Goal: Transaction & Acquisition: Purchase product/service

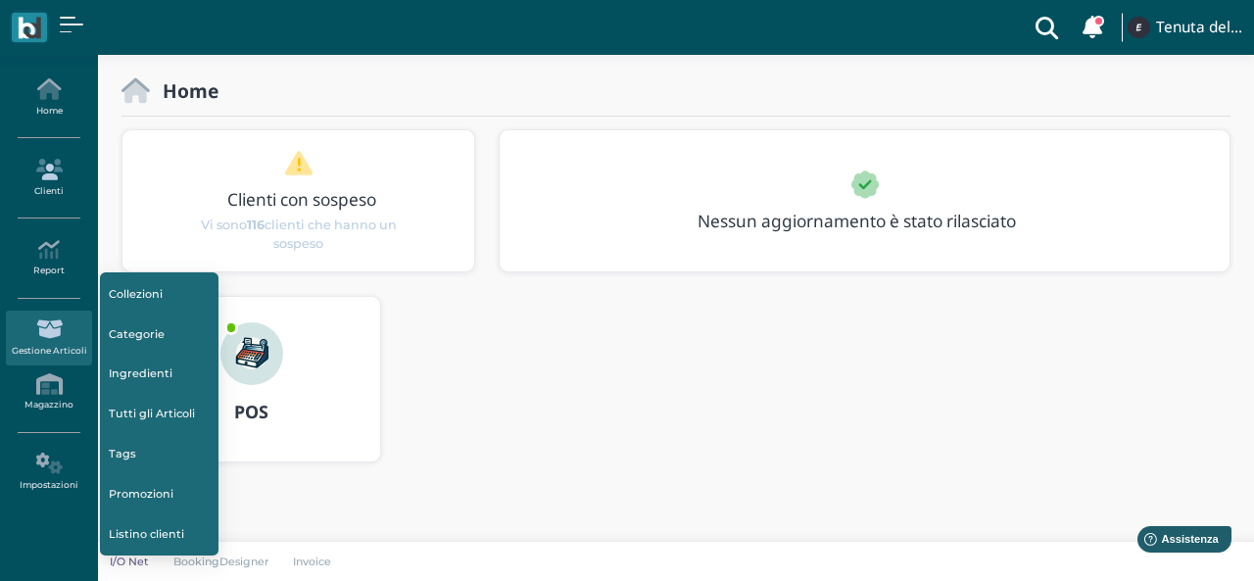
click at [66, 159] on icon at bounding box center [48, 170] width 85 height 22
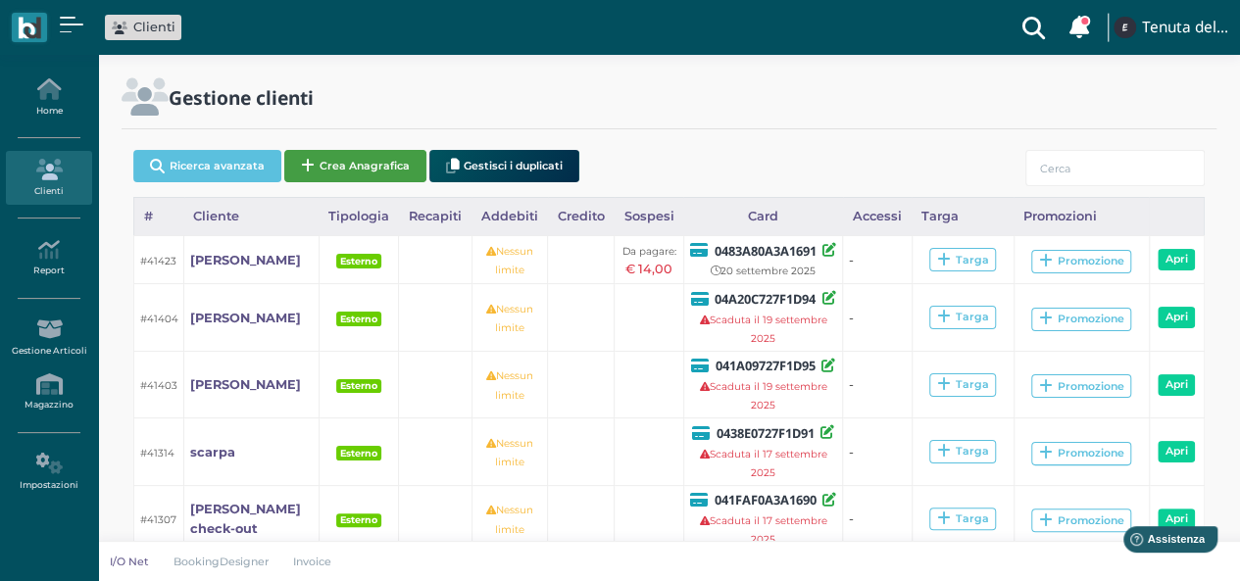
click at [345, 161] on button "Crea Anagrafica" at bounding box center [355, 166] width 142 height 32
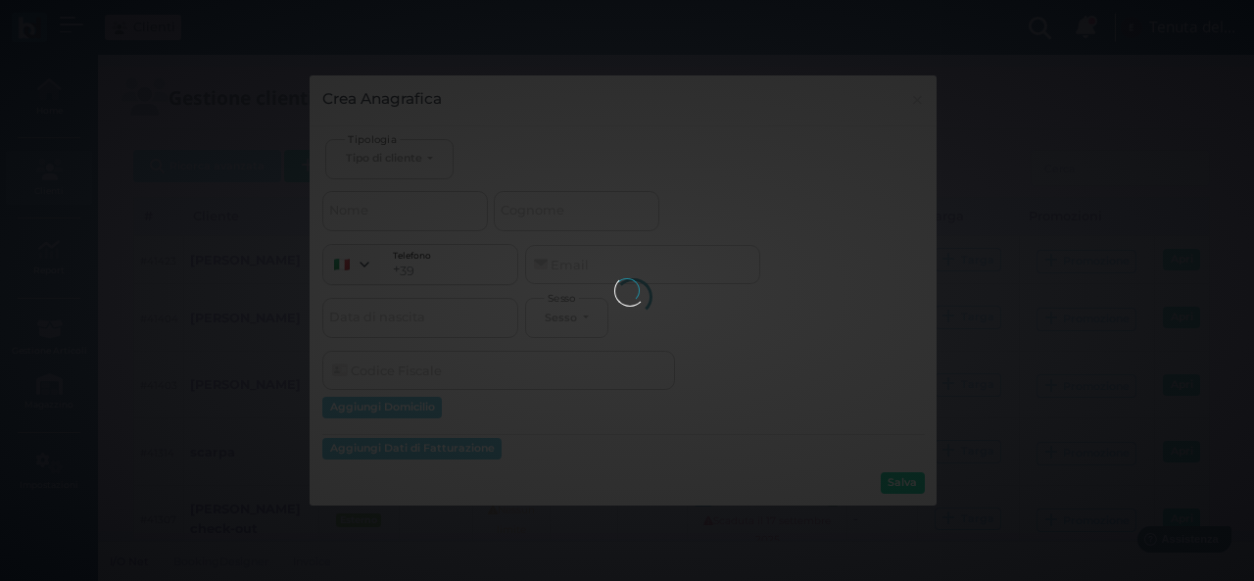
select select
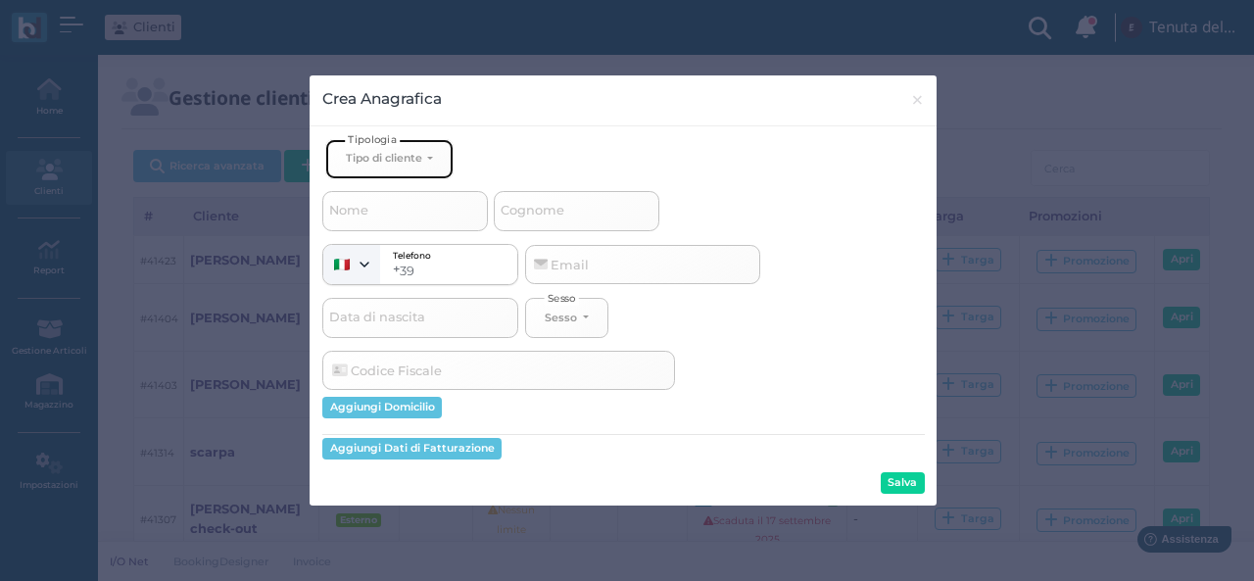
click at [419, 142] on button "Tipo di cliente" at bounding box center [388, 159] width 127 height 40
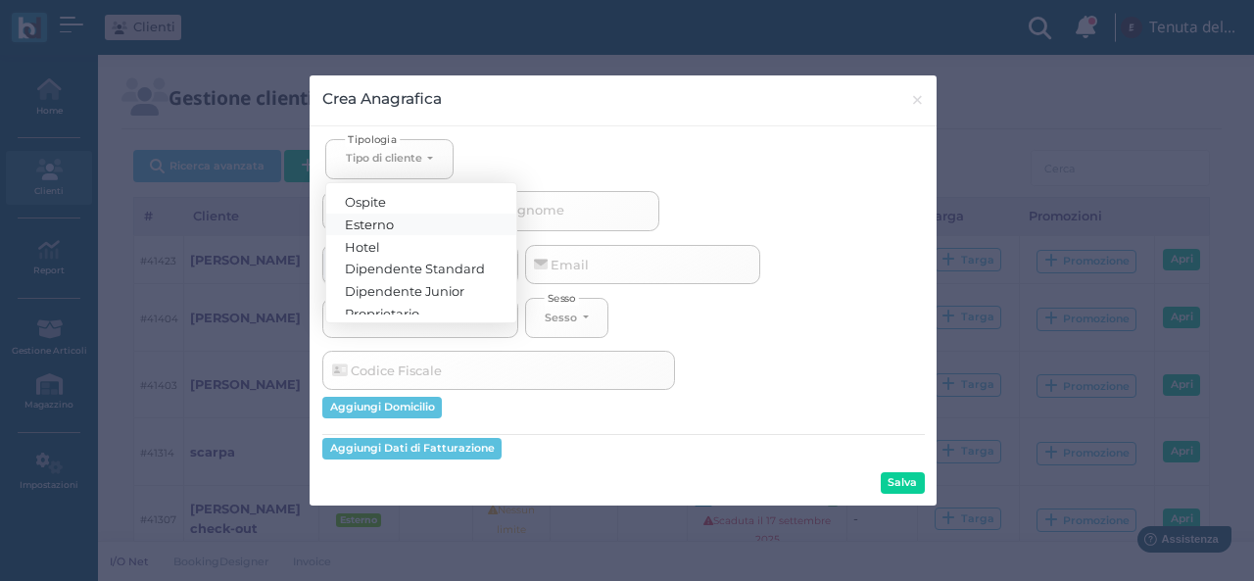
click at [382, 224] on span "Esterno" at bounding box center [370, 224] width 49 height 16
select select "[object Object]"
select select
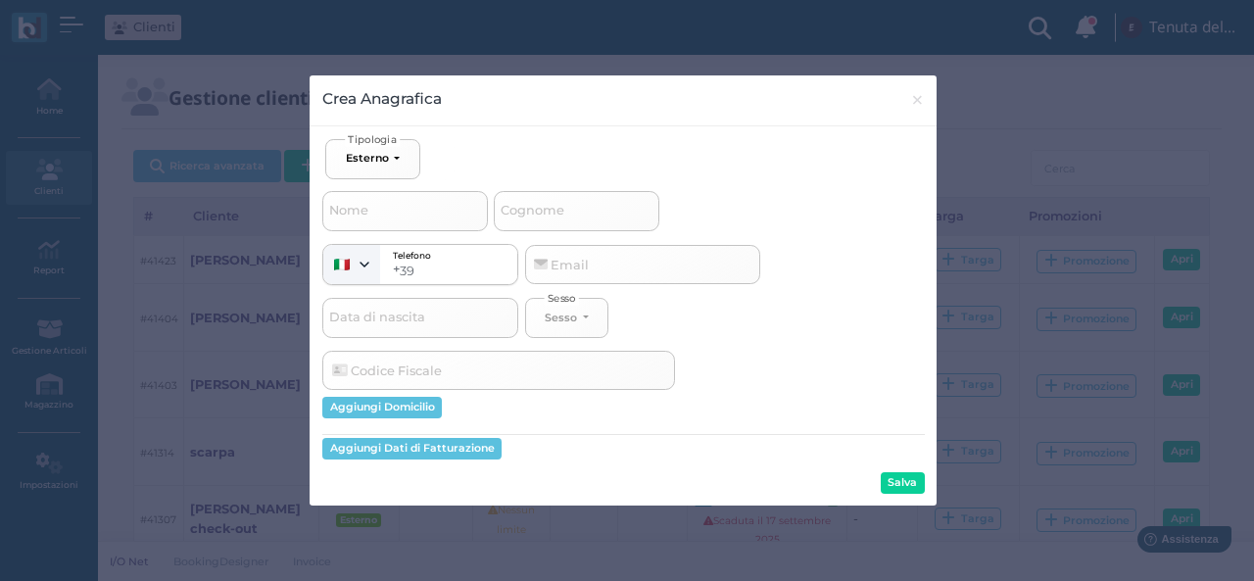
click at [547, 220] on span "Cognome" at bounding box center [533, 211] width 70 height 25
click at [547, 220] on input "Cognome" at bounding box center [577, 210] width 166 height 39
type input "b"
select select
type input "bo"
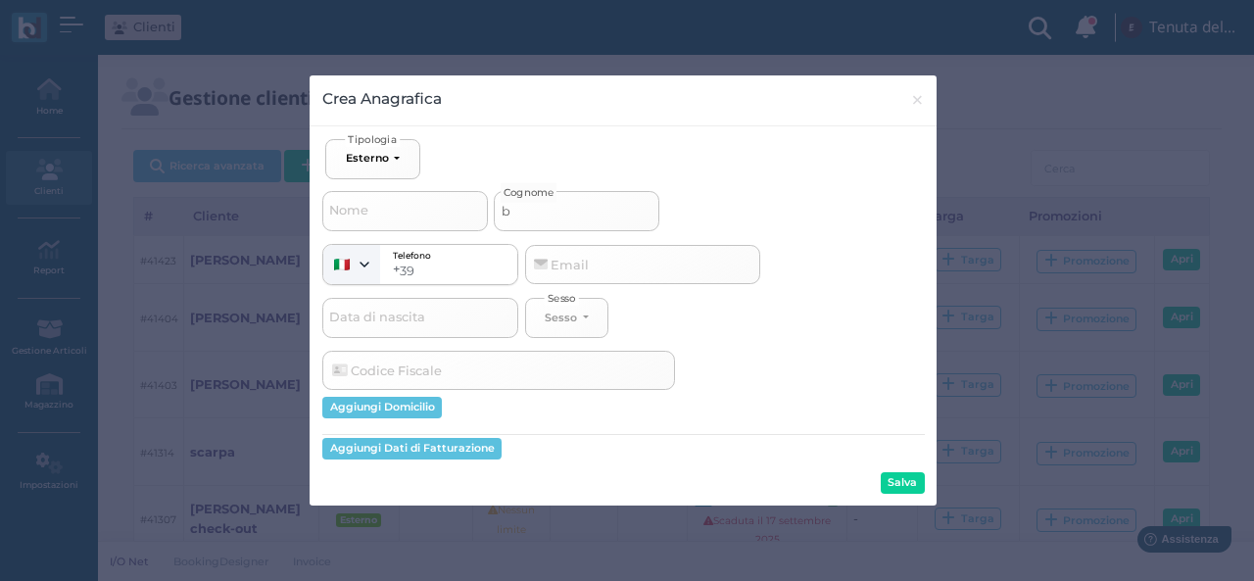
select select
type input "bou"
select select
type input "bour"
select select
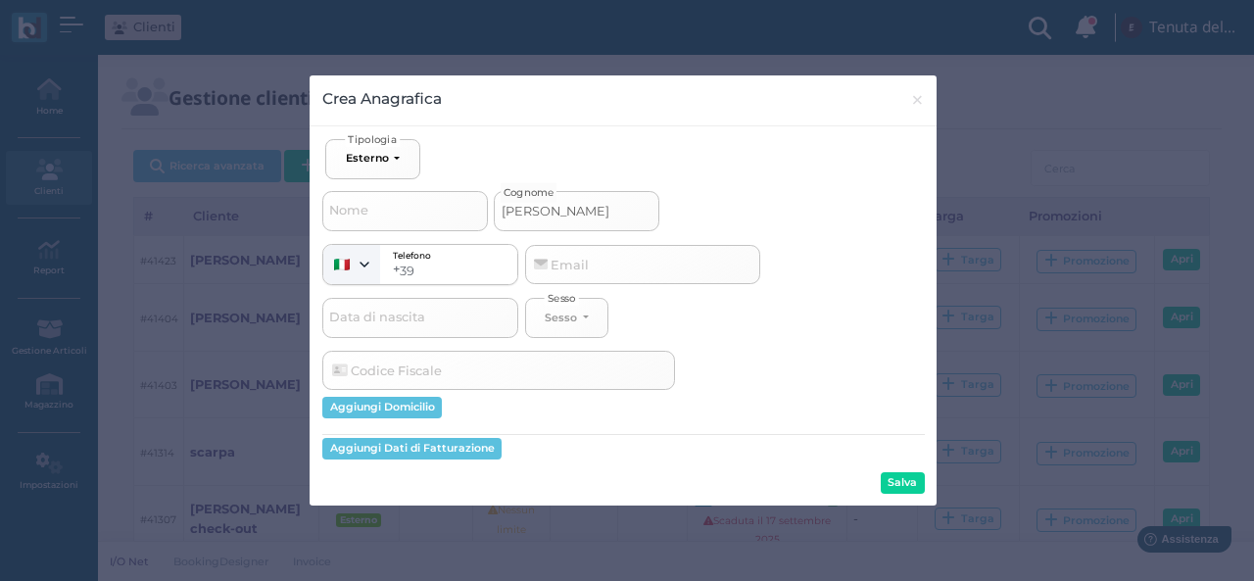
type input "bourb"
select select
type input "bourbe"
select select
type input "bourbei"
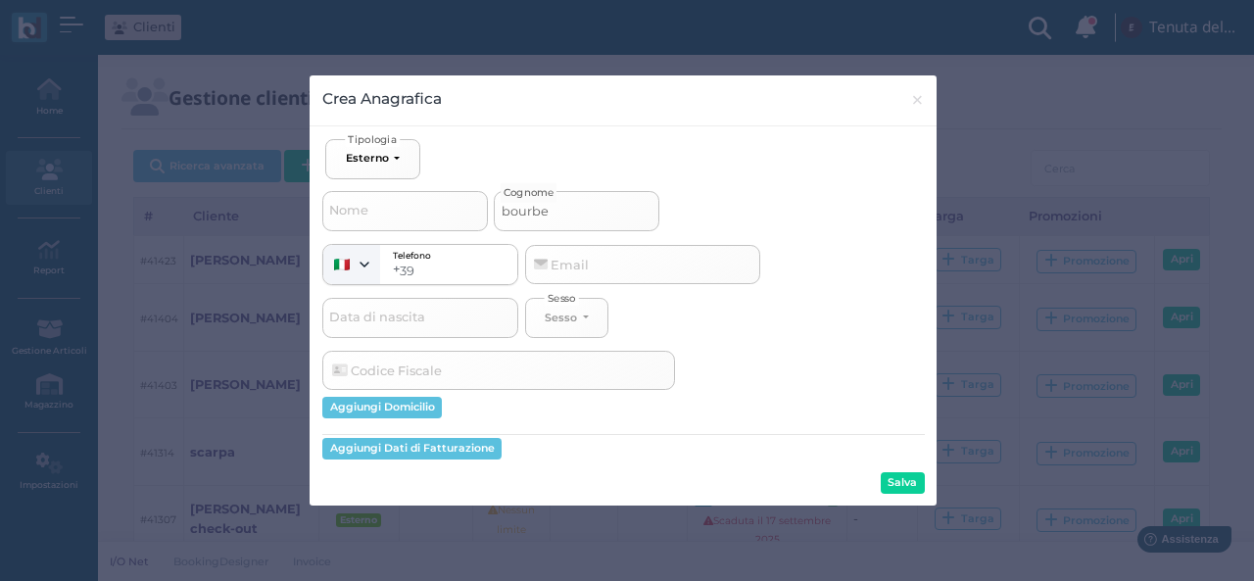
select select
type input "bourbeil"
select select
type input "bourbeill"
select select
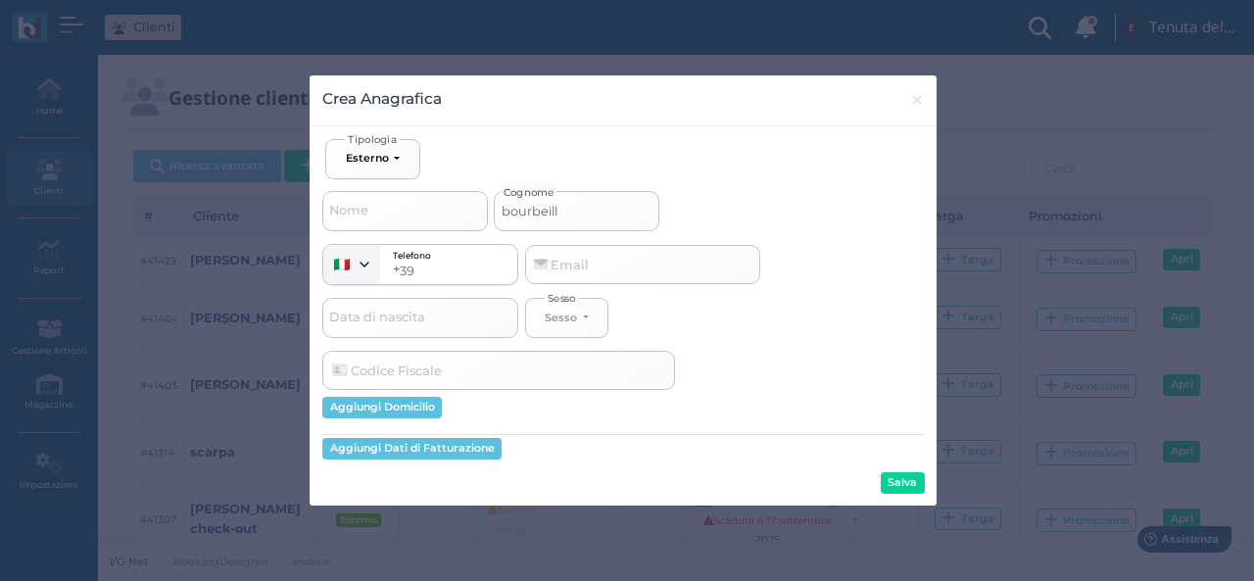
type input "bourbeillo"
select select
type input "bourbeillon"
select select
type input "bourbeillon"
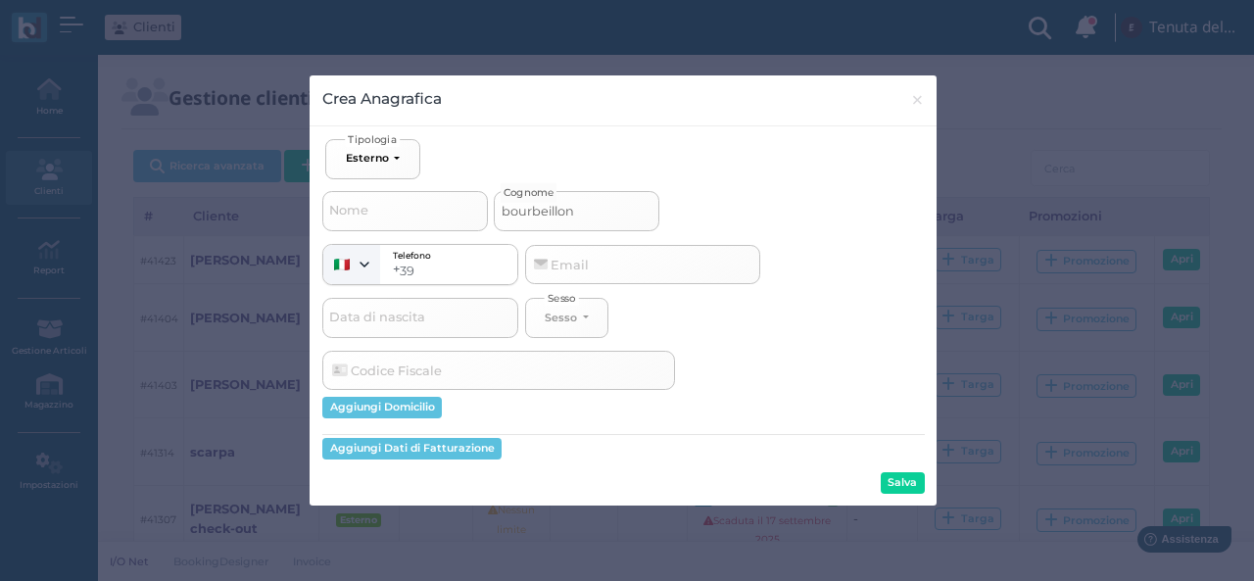
select select
type input "bourbeillon e"
select select
type input "bourbeillon es"
select select
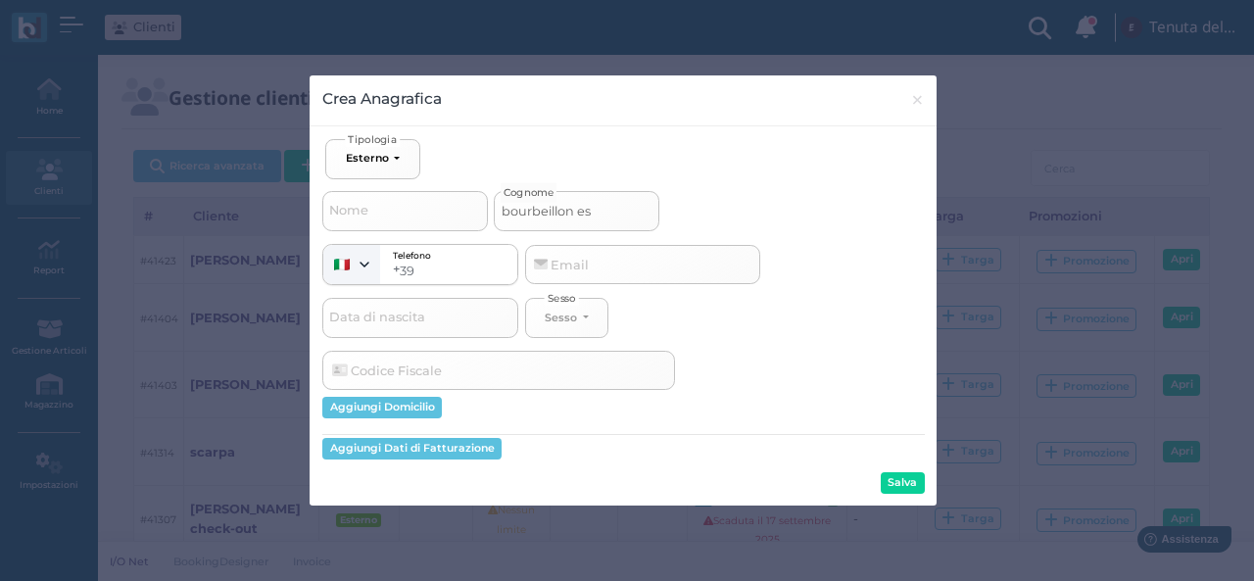
type input "bourbeillon est"
select select
type input "bourbeillon este"
select select
type input "bourbeillon ester"
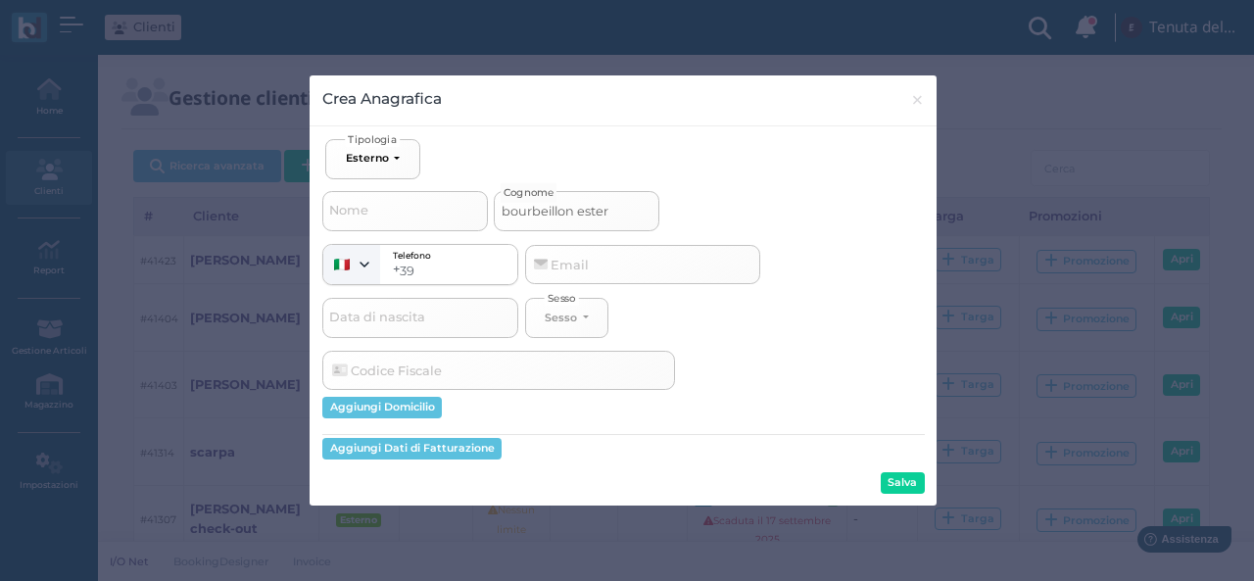
select select
type input "bourbeillon estern"
select select
type input "bourbeillon esterni"
select select
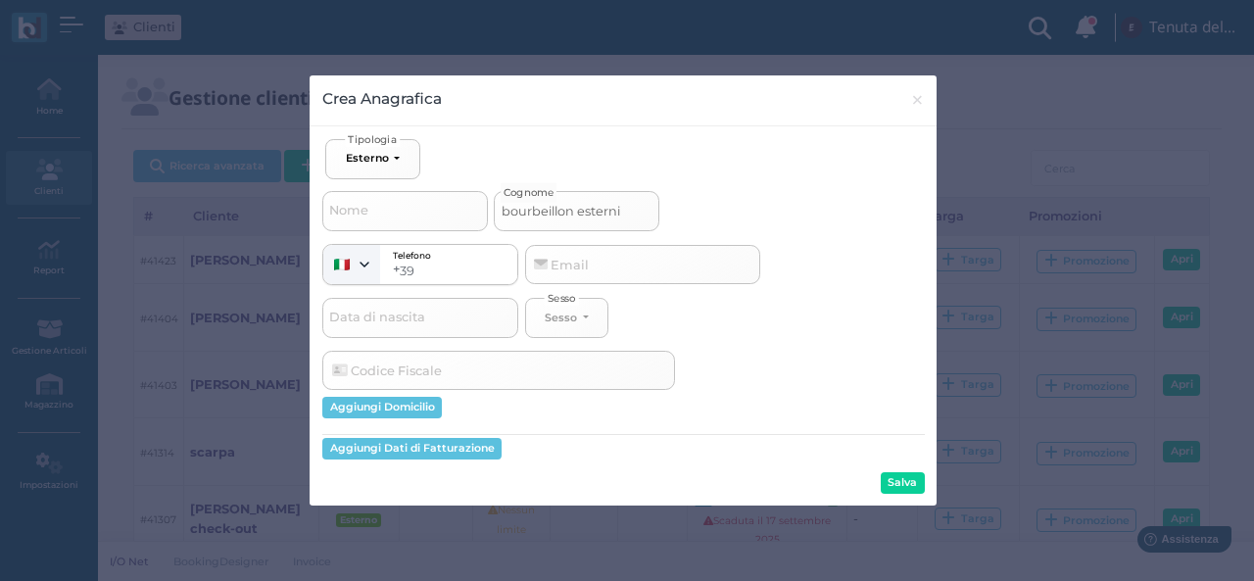
type input "bourbeillon esterni"
click at [892, 472] on div "Ospite Esterno Hotel Dipendente Standard Dipendente Junior Proprietario Esterno…" at bounding box center [623, 316] width 602 height 355
click at [896, 482] on button "Salva" at bounding box center [903, 483] width 44 height 22
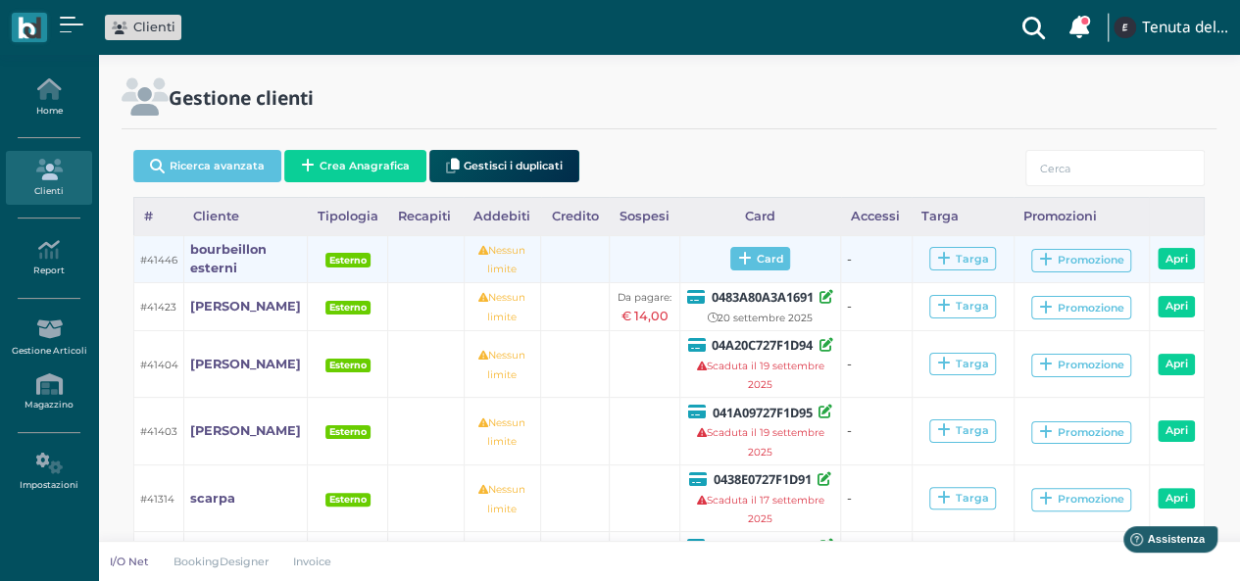
click at [761, 256] on span "Card" at bounding box center [760, 259] width 60 height 24
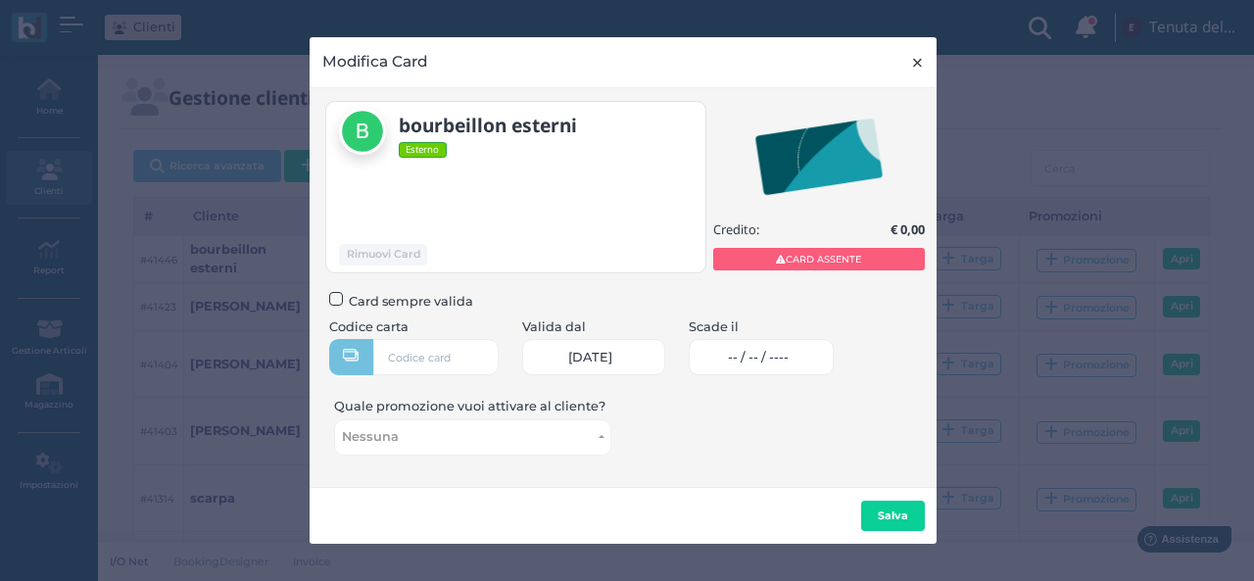
click at [916, 55] on span "×" at bounding box center [917, 62] width 15 height 25
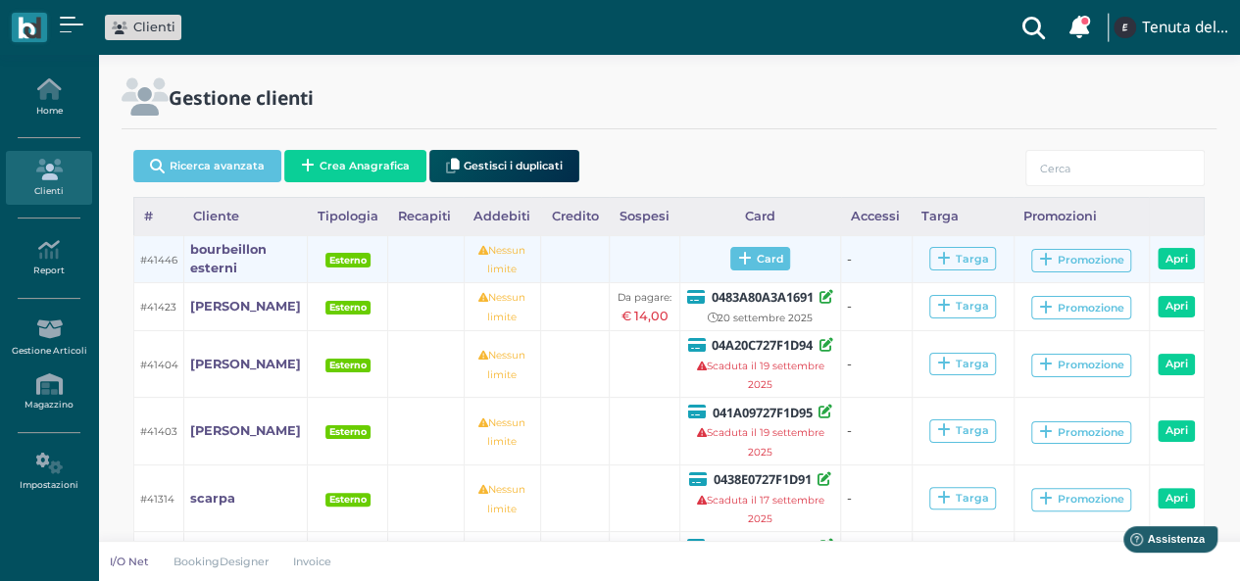
click at [751, 262] on span "Card" at bounding box center [760, 259] width 60 height 24
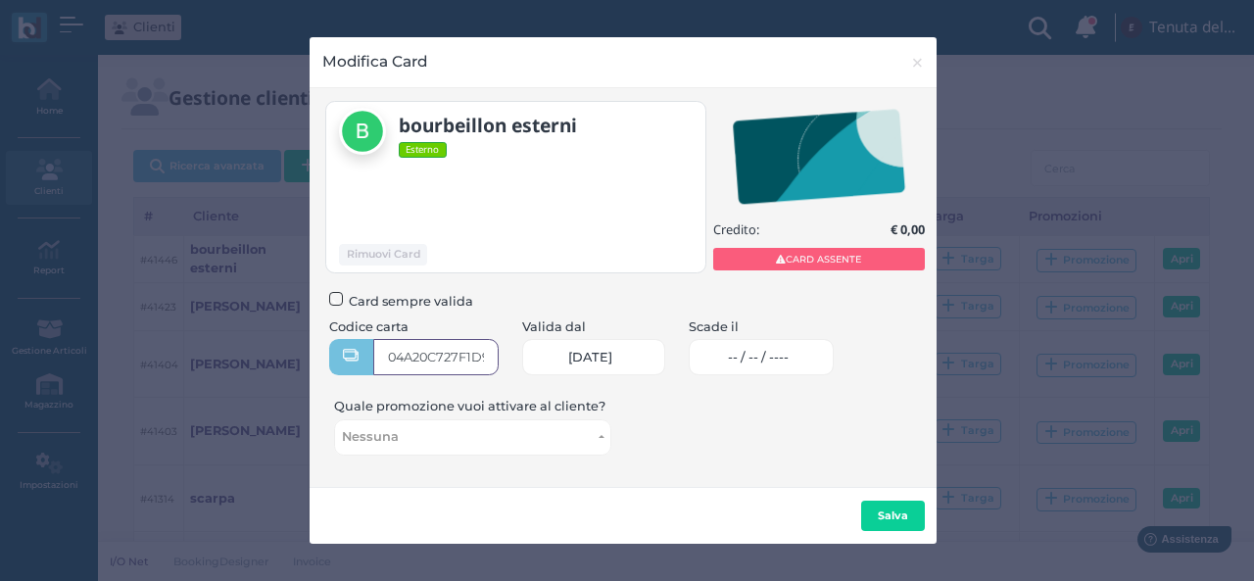
type input "04A20C727F1D94"
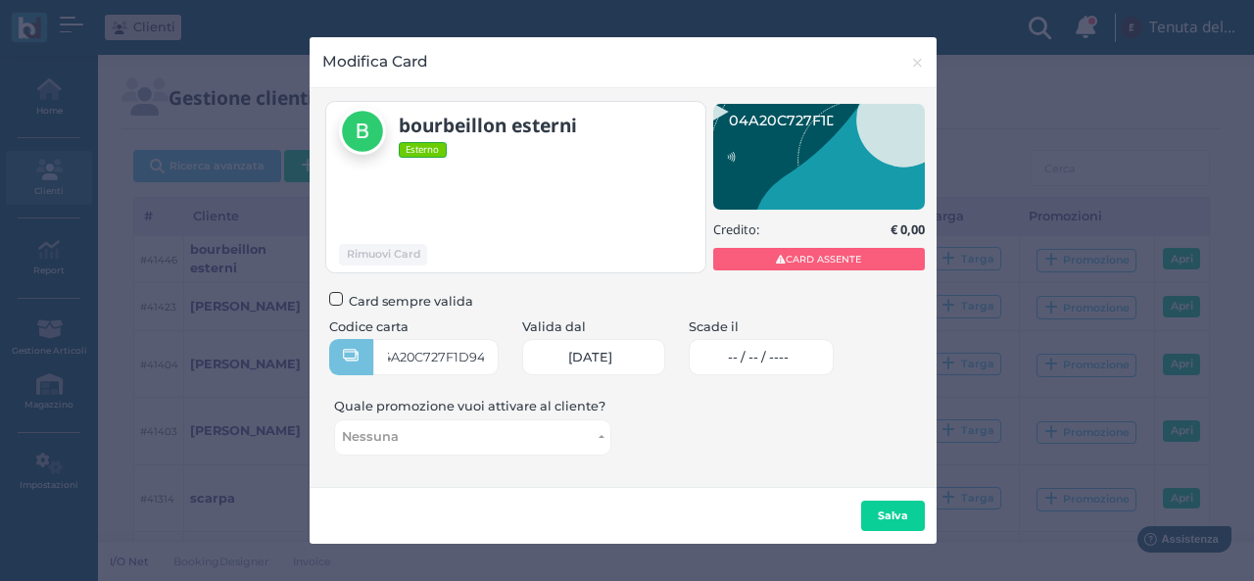
click at [766, 356] on span "-- / -- / ----" at bounding box center [758, 358] width 61 height 16
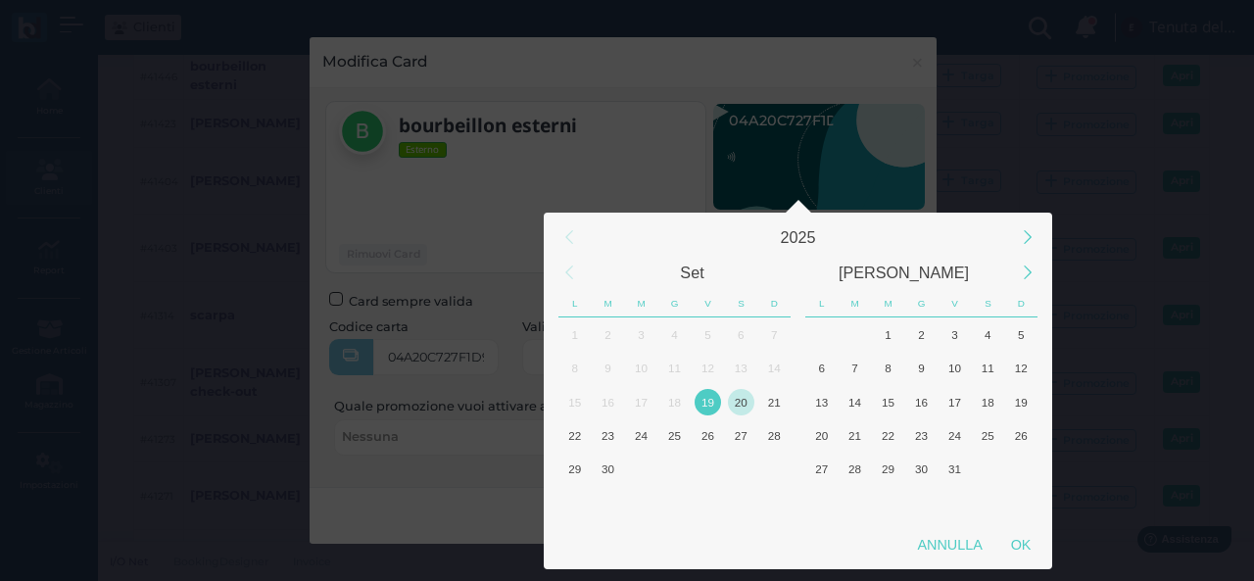
click at [739, 393] on div "20" at bounding box center [741, 402] width 26 height 26
click at [1023, 542] on div "OK" at bounding box center [1021, 544] width 49 height 35
type input "20/09/2025"
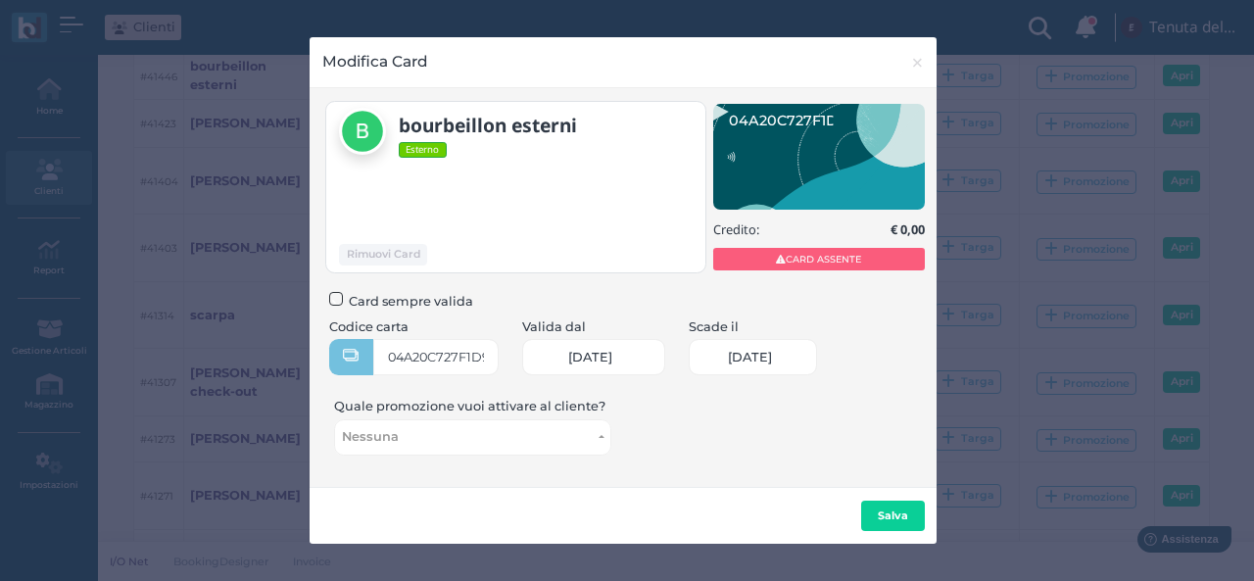
scroll to position [0, 84]
click at [894, 502] on button "Salva" at bounding box center [893, 516] width 64 height 31
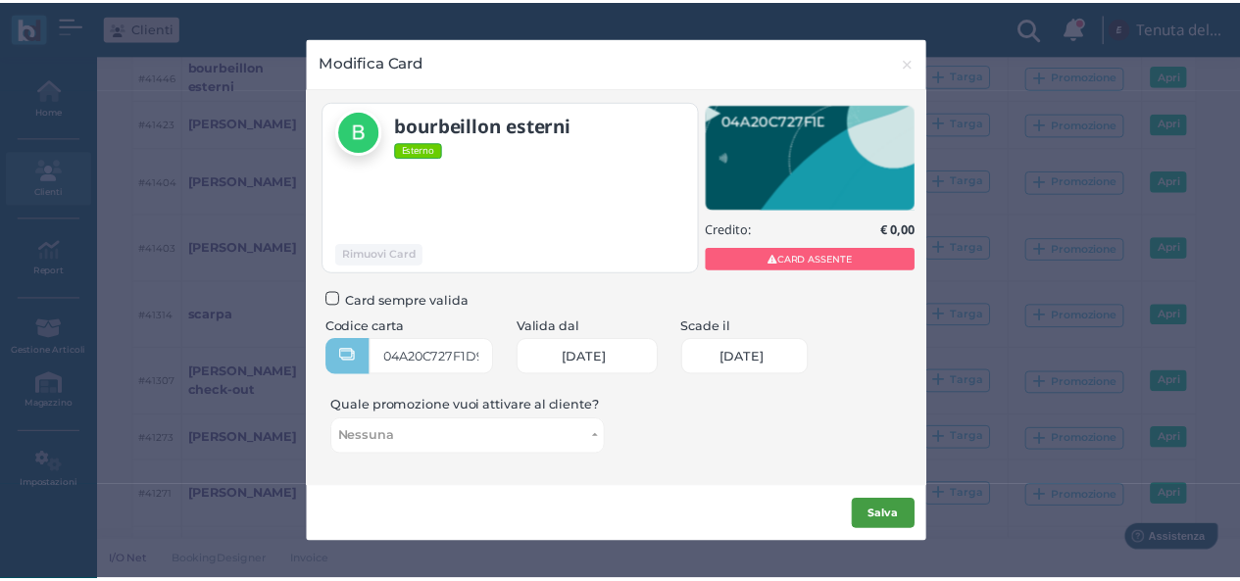
scroll to position [0, 0]
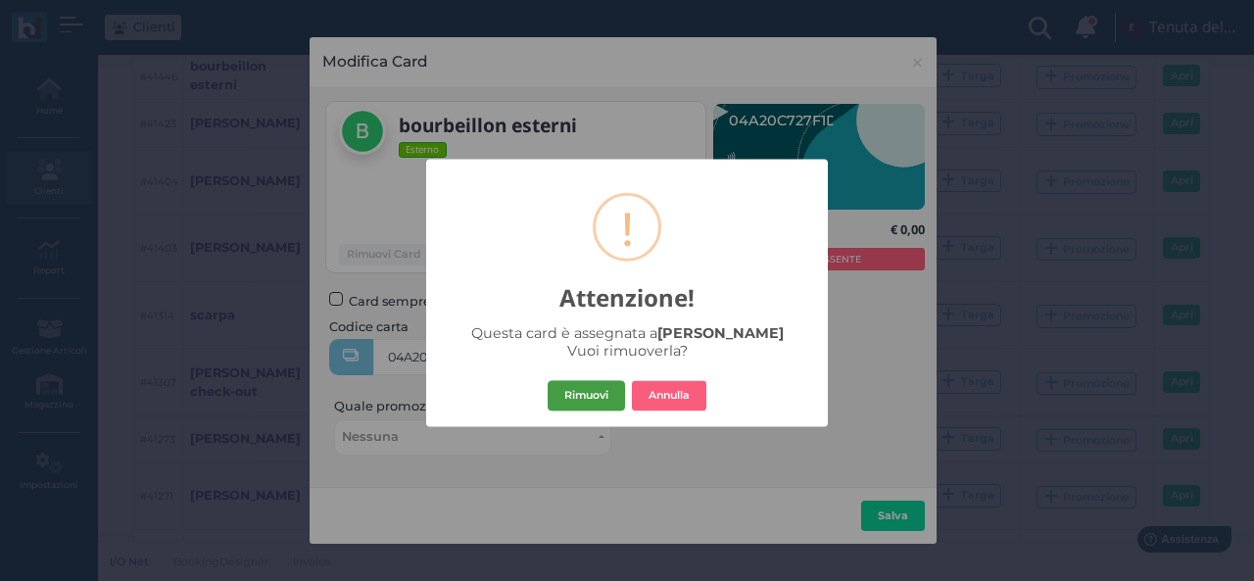
click at [593, 391] on button "Rimuovi" at bounding box center [586, 395] width 77 height 31
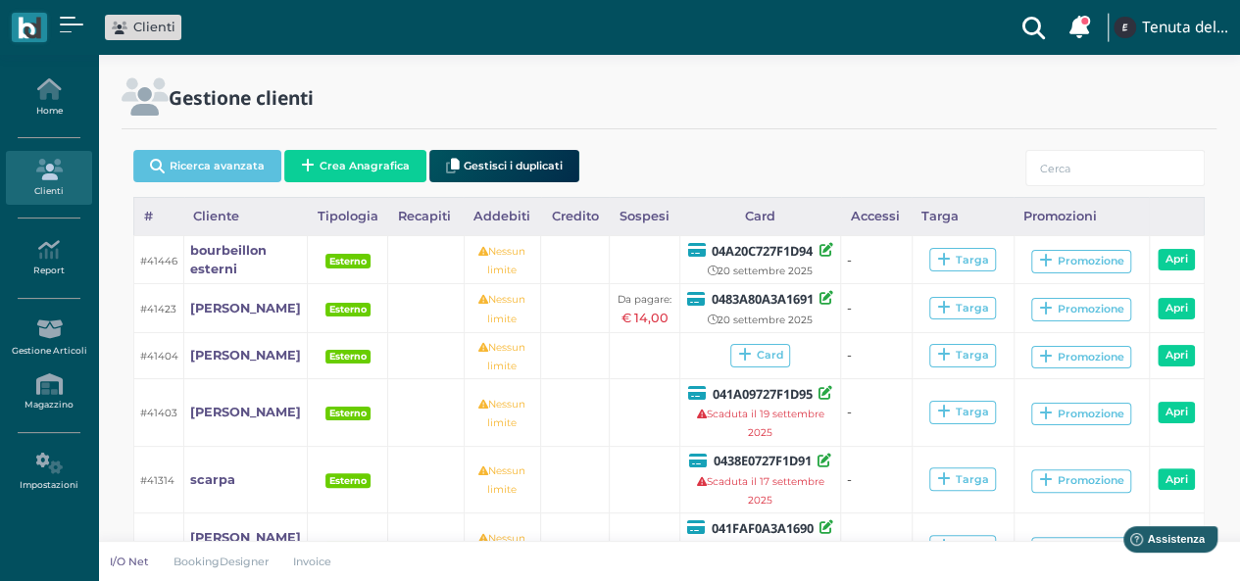
click at [803, 417] on small "Scaduta il 19 settembre 2025" at bounding box center [760, 423] width 127 height 31
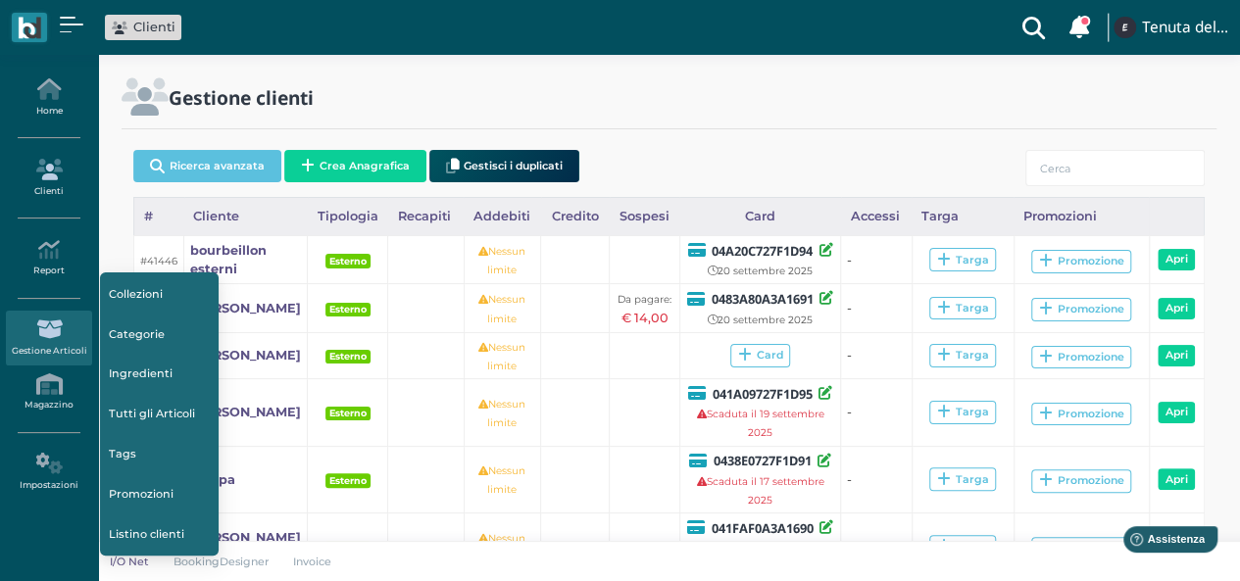
click at [35, 159] on icon at bounding box center [48, 170] width 85 height 22
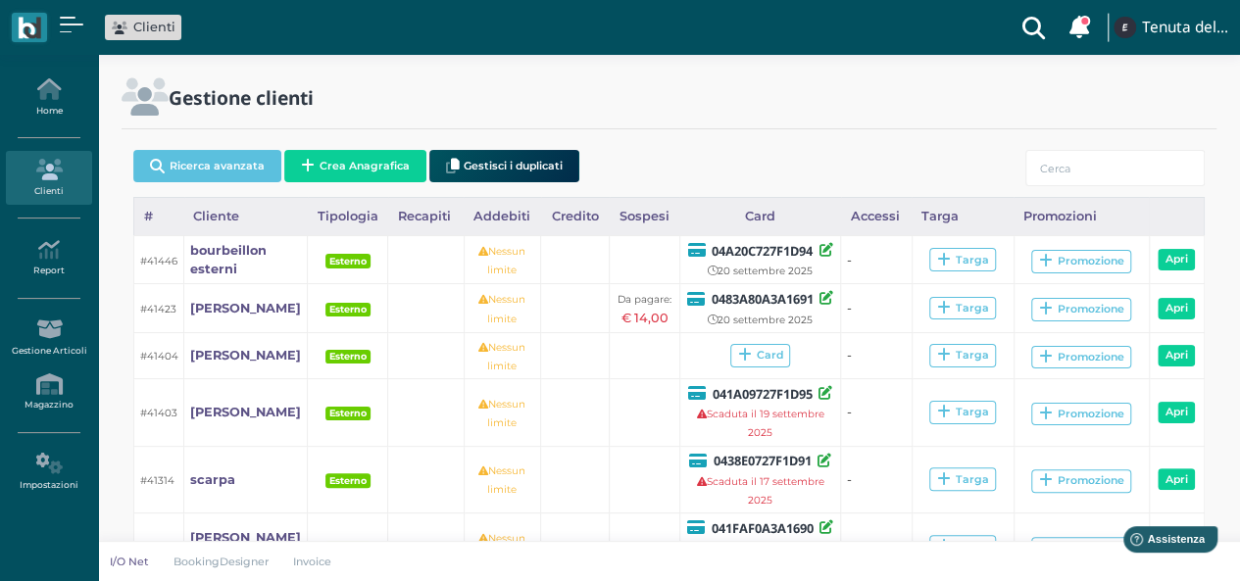
click at [52, 103] on link "Home" at bounding box center [48, 98] width 85 height 54
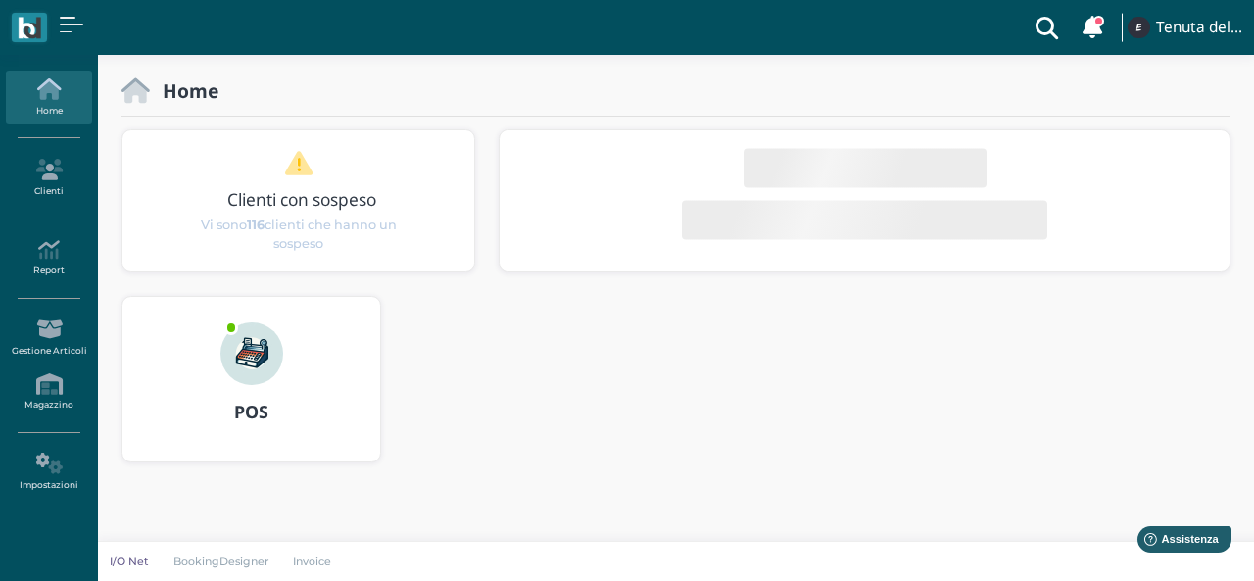
click at [243, 387] on div "POS" at bounding box center [252, 412] width 258 height 55
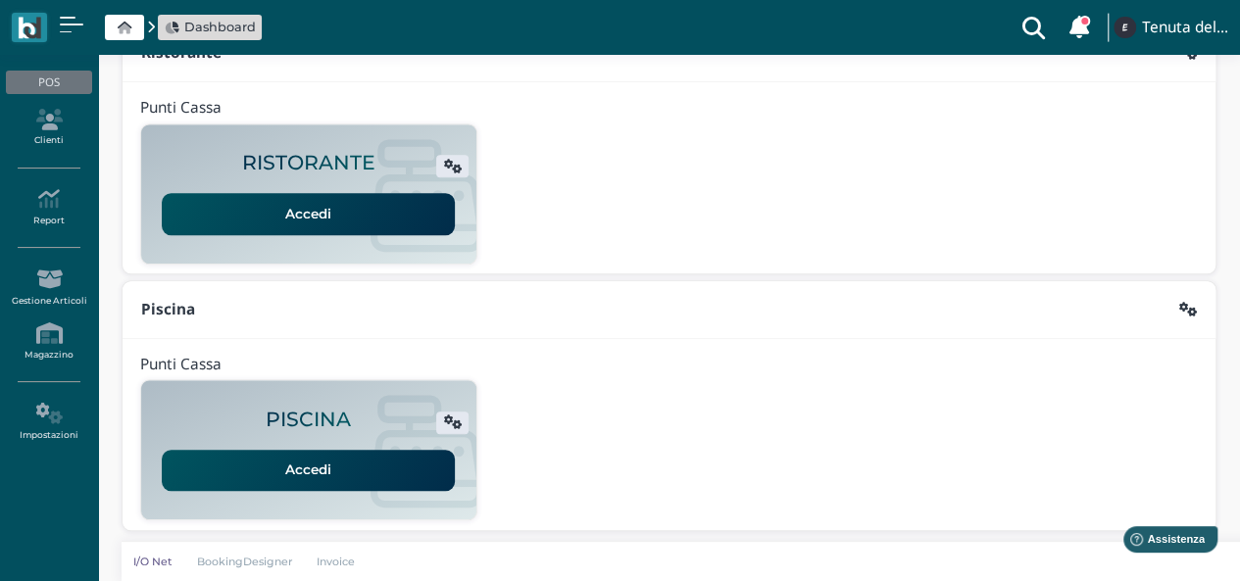
scroll to position [207, 0]
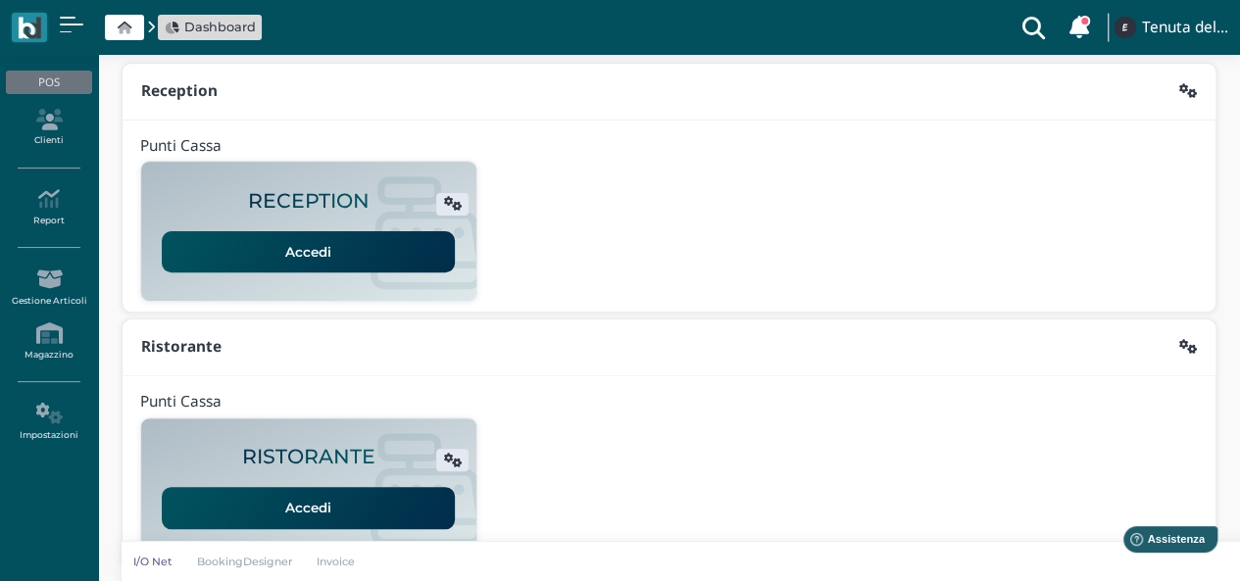
click at [300, 236] on link "Accedi" at bounding box center [308, 251] width 293 height 41
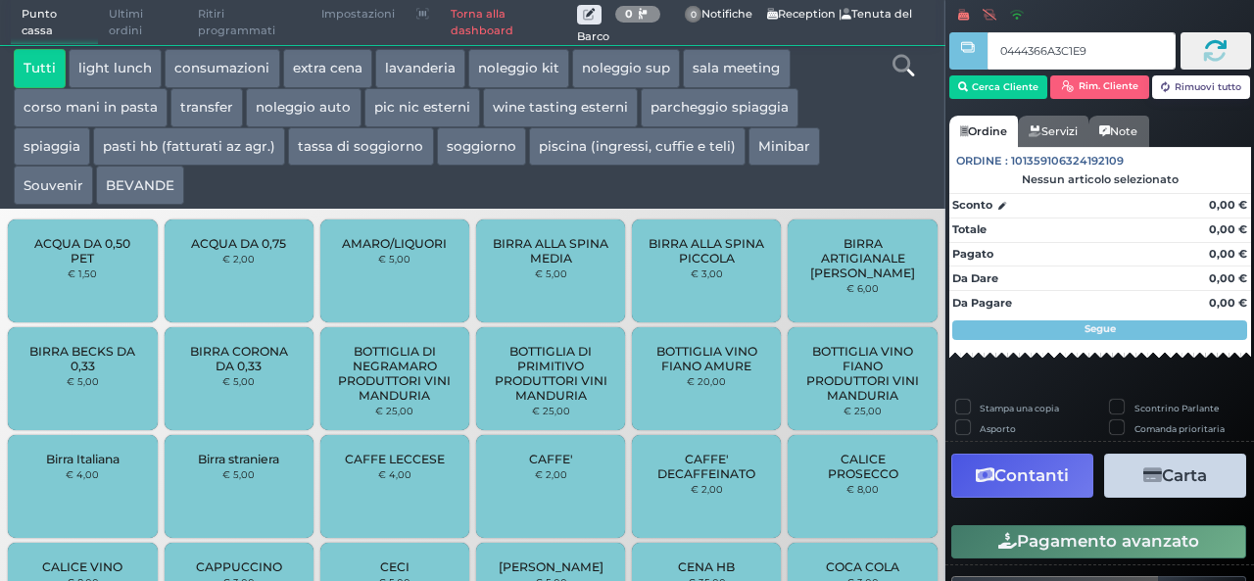
type input "0444366A3C1E90"
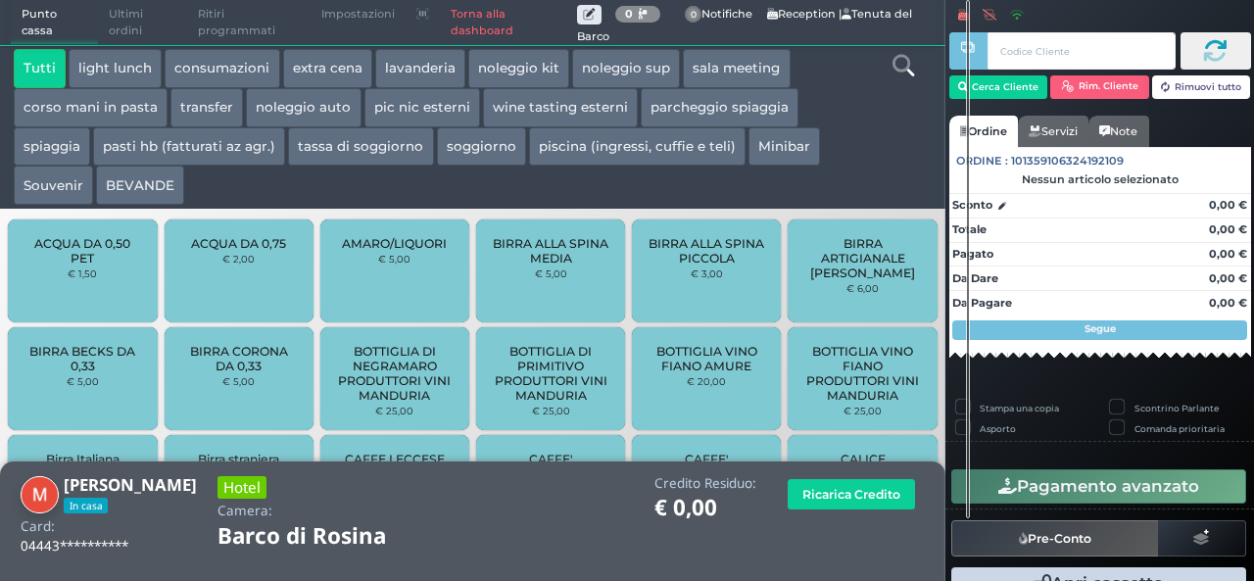
click at [904, 63] on icon at bounding box center [904, 66] width 22 height 22
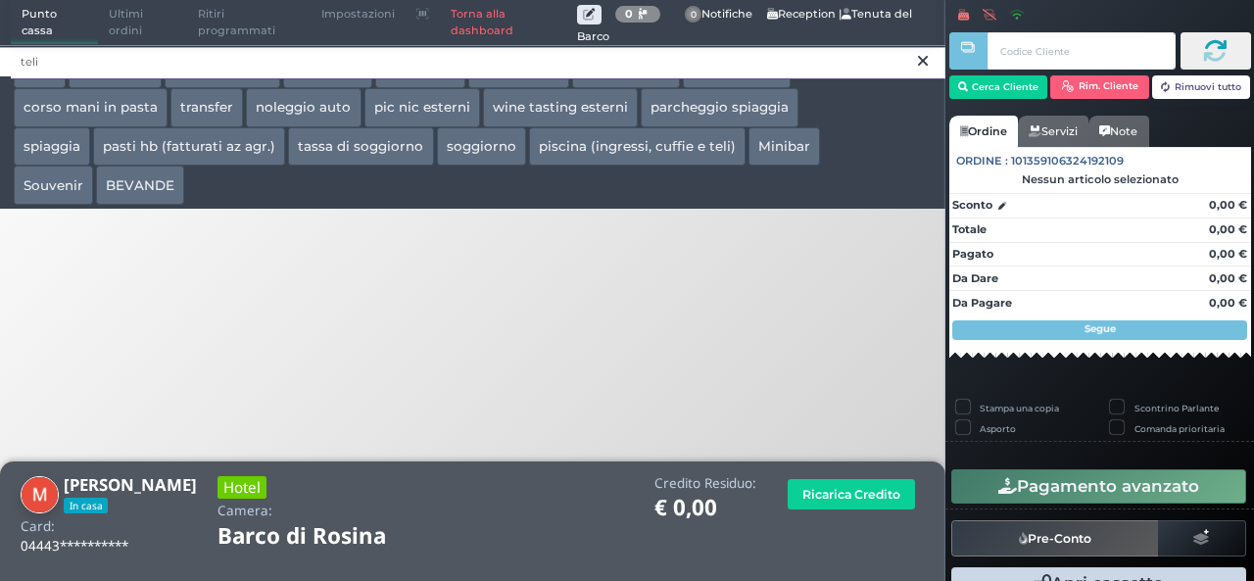
type input "teli"
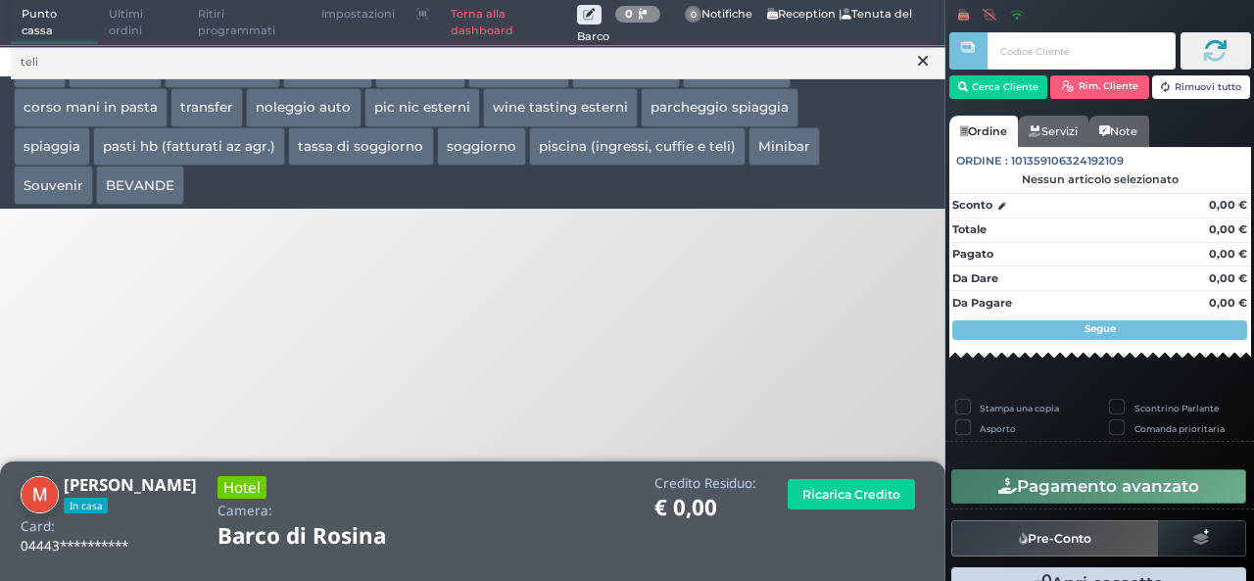
click at [608, 152] on button "piscina (ingressi, cuffie e teli)" at bounding box center [637, 146] width 217 height 39
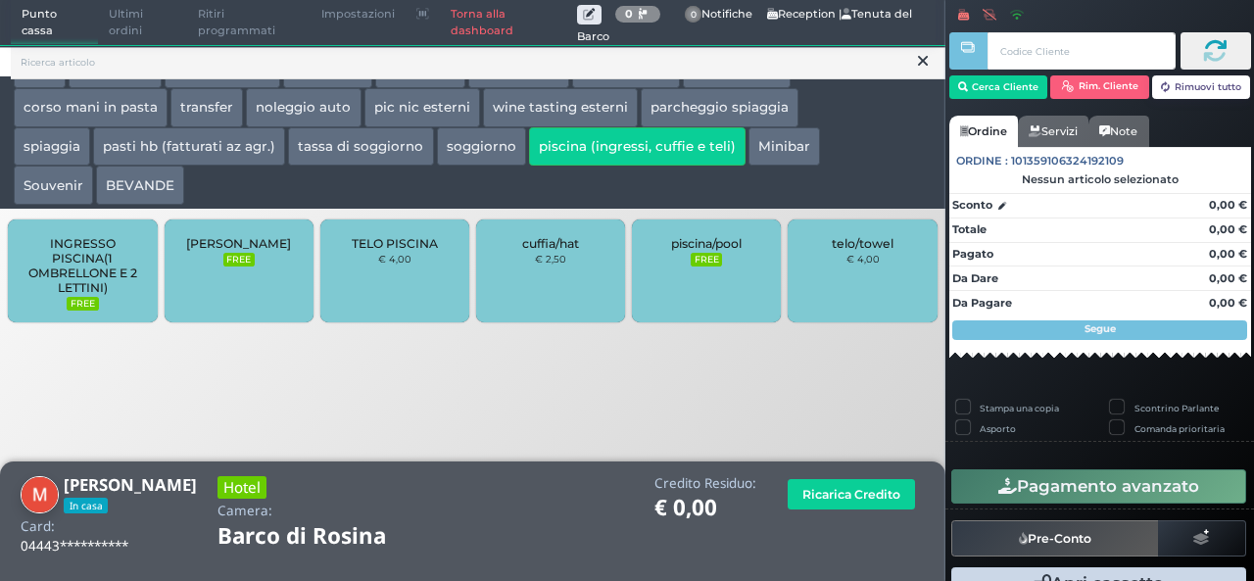
click at [851, 255] on small "€ 4,00" at bounding box center [863, 259] width 33 height 12
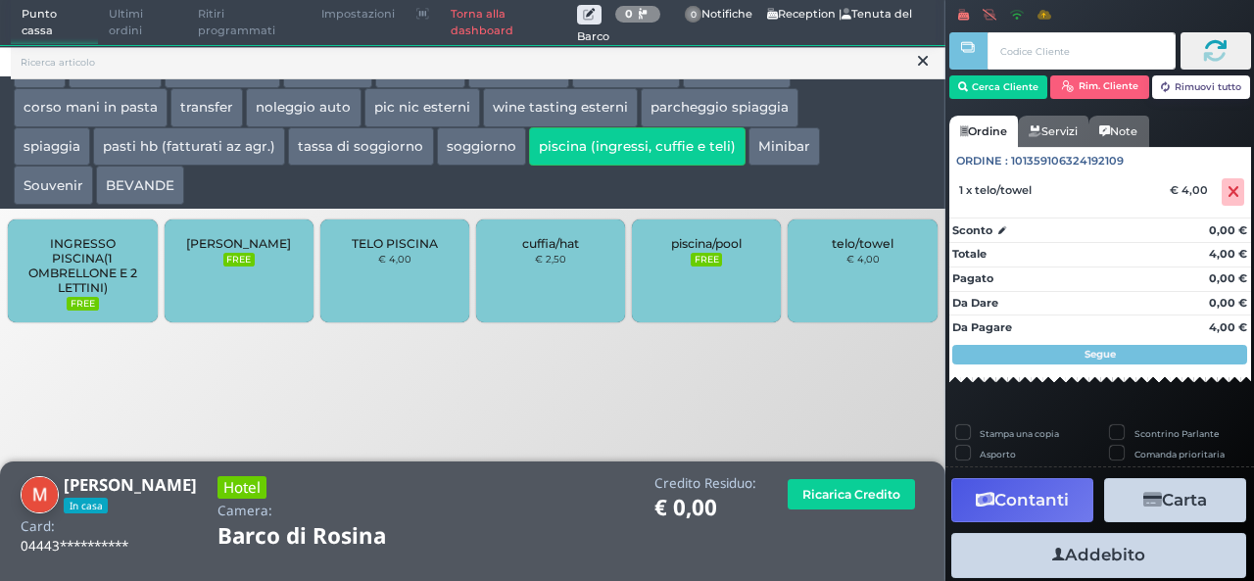
click at [854, 253] on div "telo/towel € 4,00" at bounding box center [862, 271] width 149 height 103
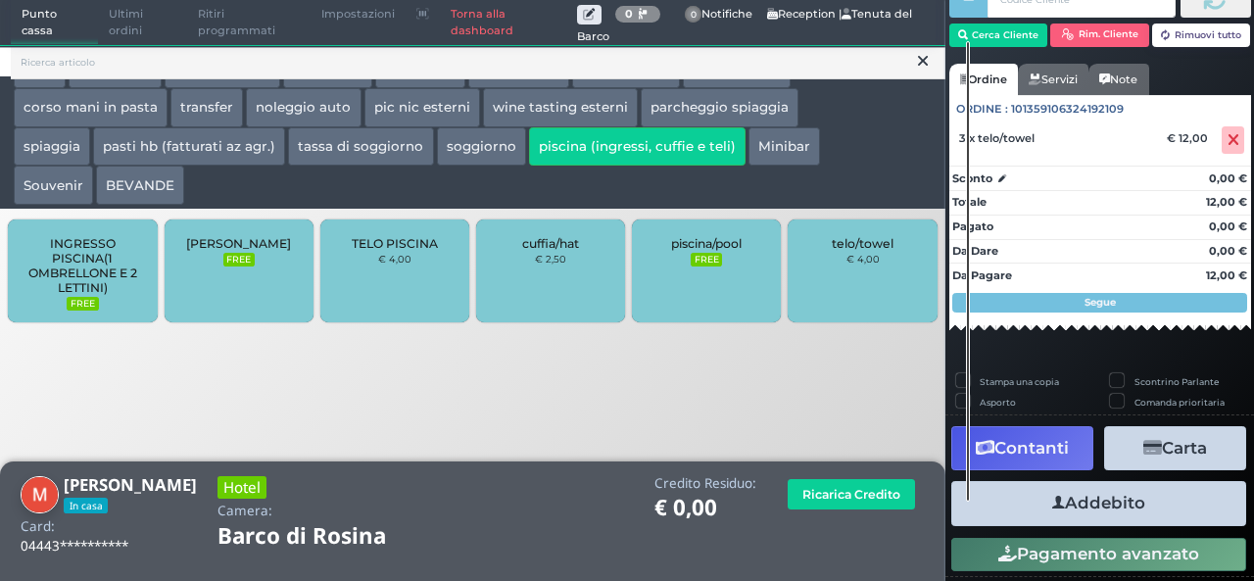
scroll to position [112, 0]
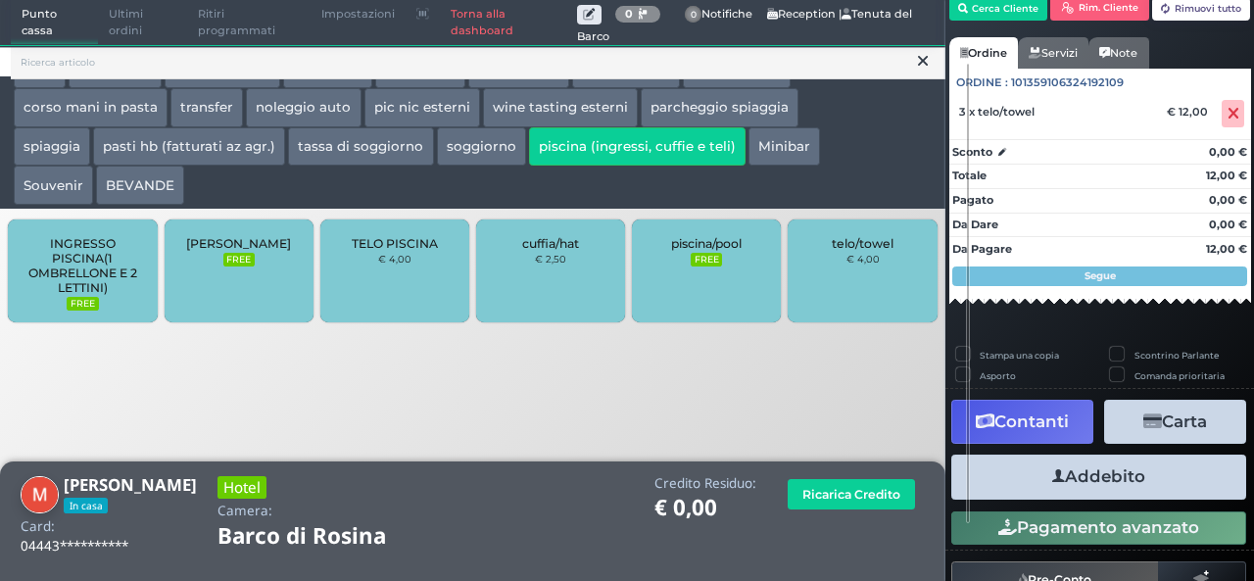
click at [1079, 475] on button "Addebito" at bounding box center [1099, 477] width 295 height 44
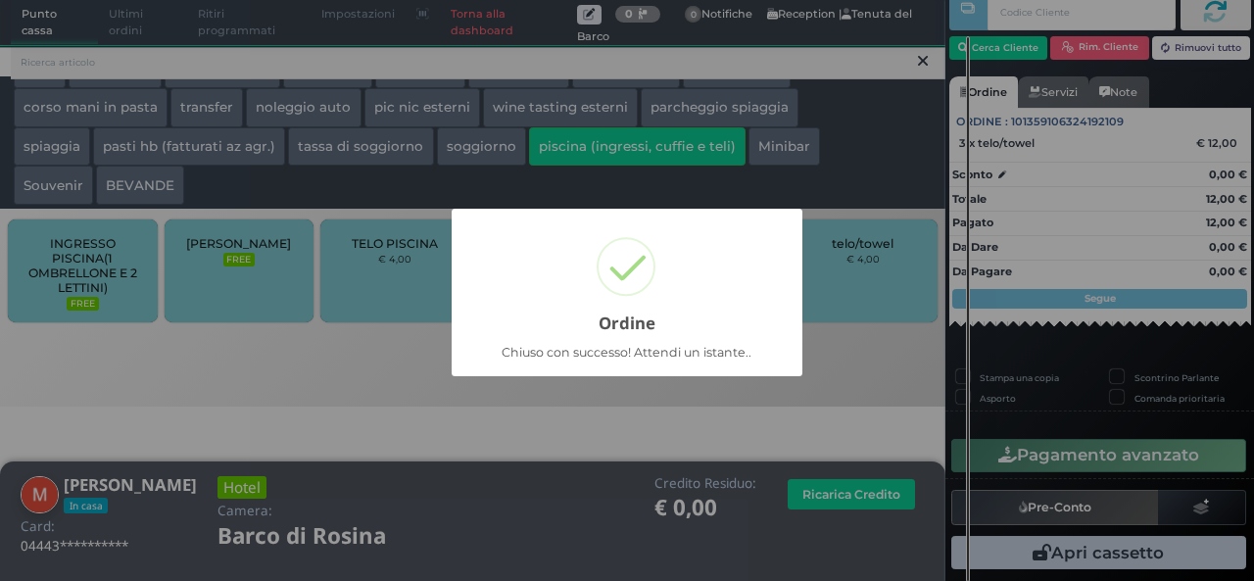
scroll to position [56, 0]
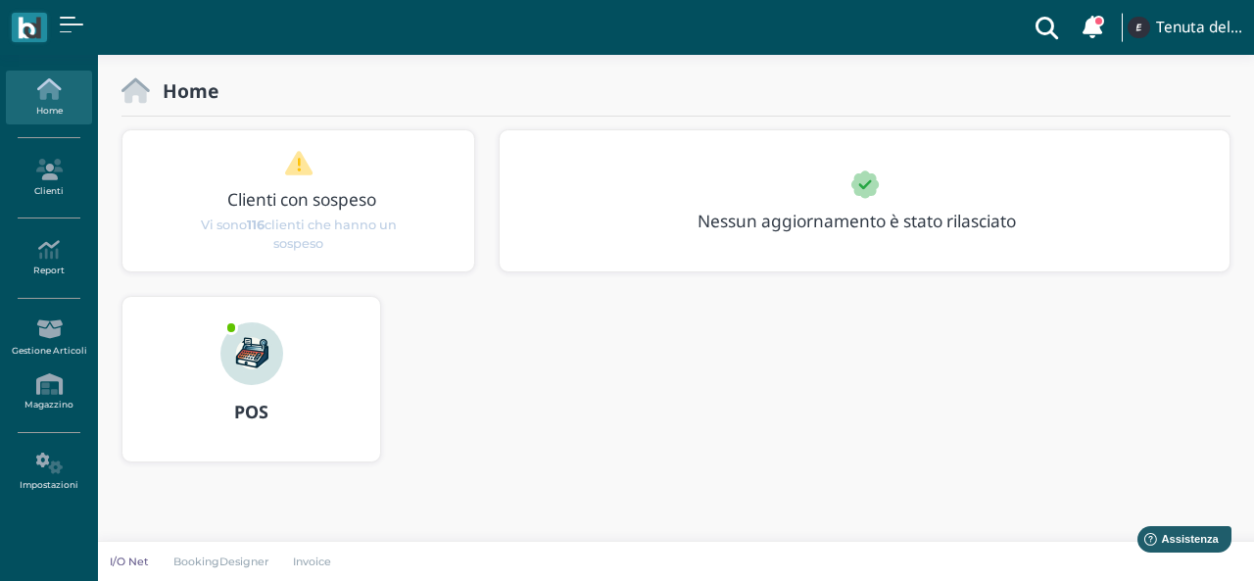
click at [251, 371] on img at bounding box center [252, 353] width 63 height 63
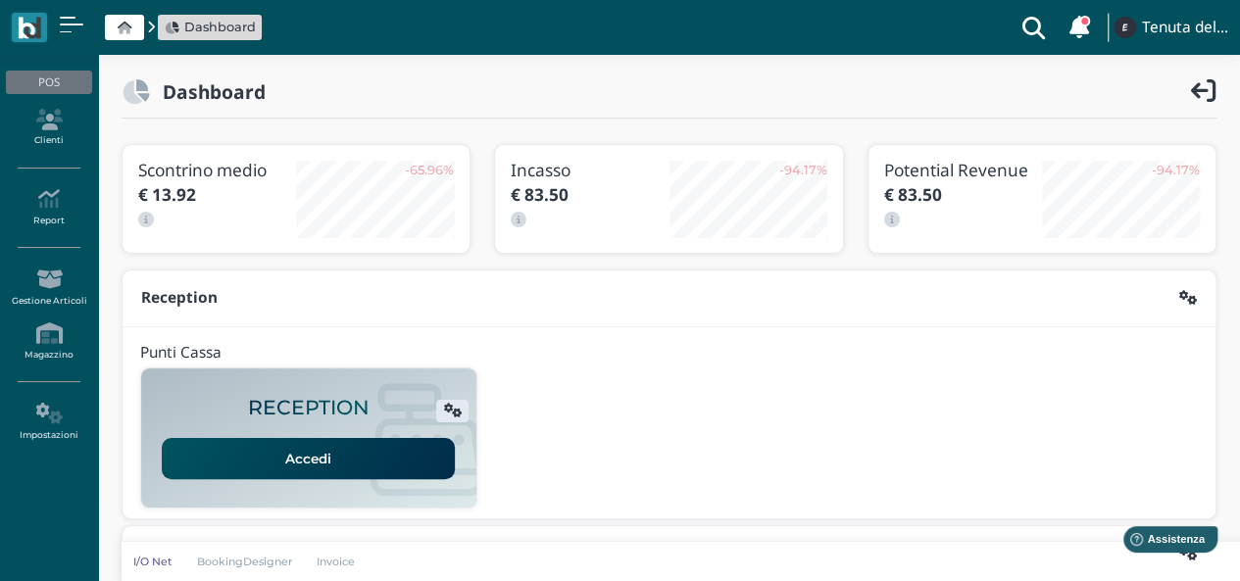
scroll to position [501, 0]
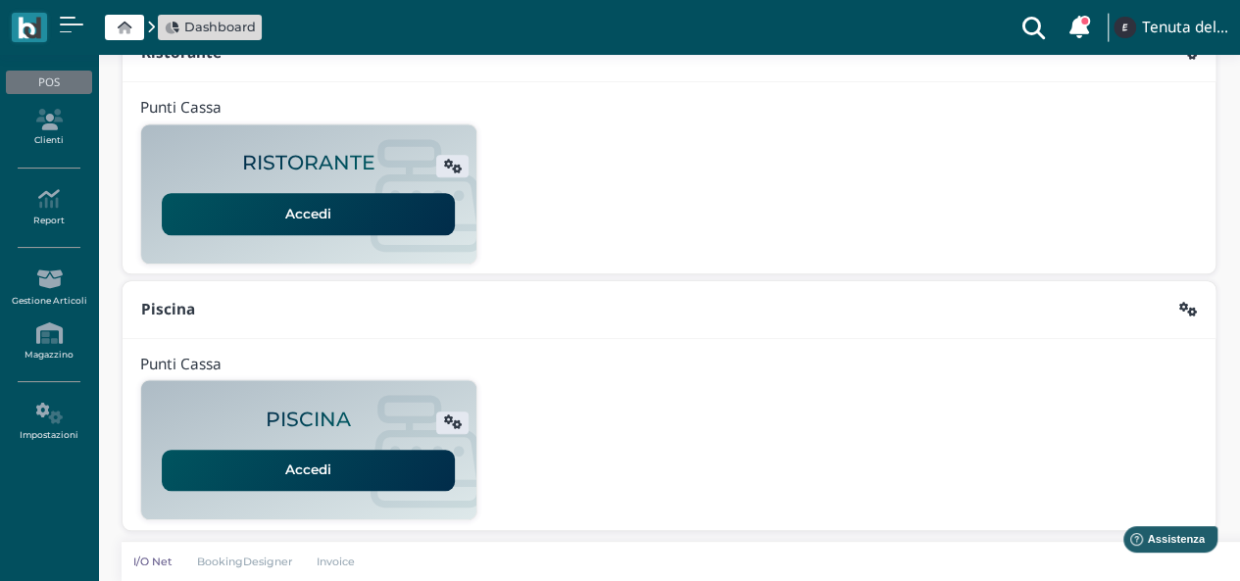
click at [341, 461] on link "Accedi" at bounding box center [308, 470] width 293 height 41
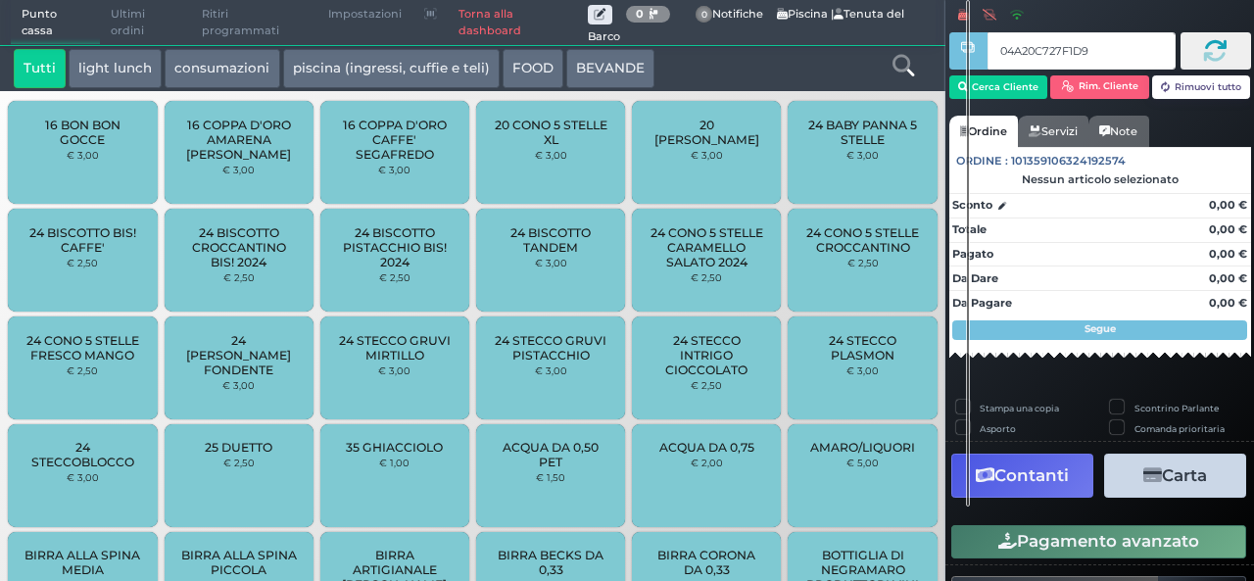
type input "04A20C727F1D94"
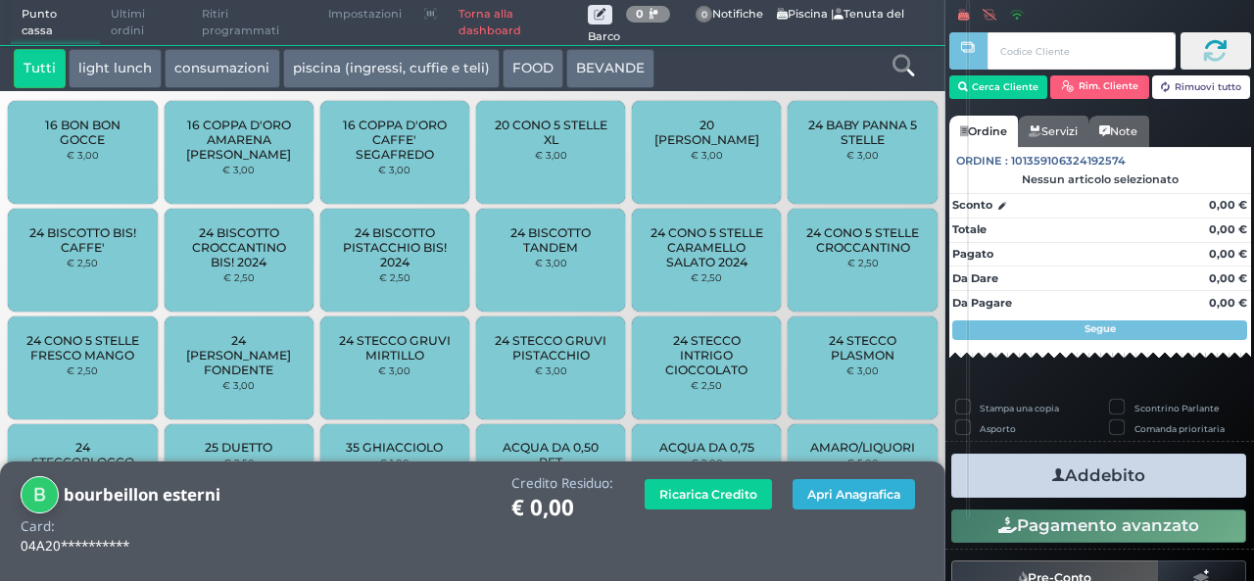
click at [837, 497] on button "Apri Anagrafica" at bounding box center [854, 494] width 123 height 30
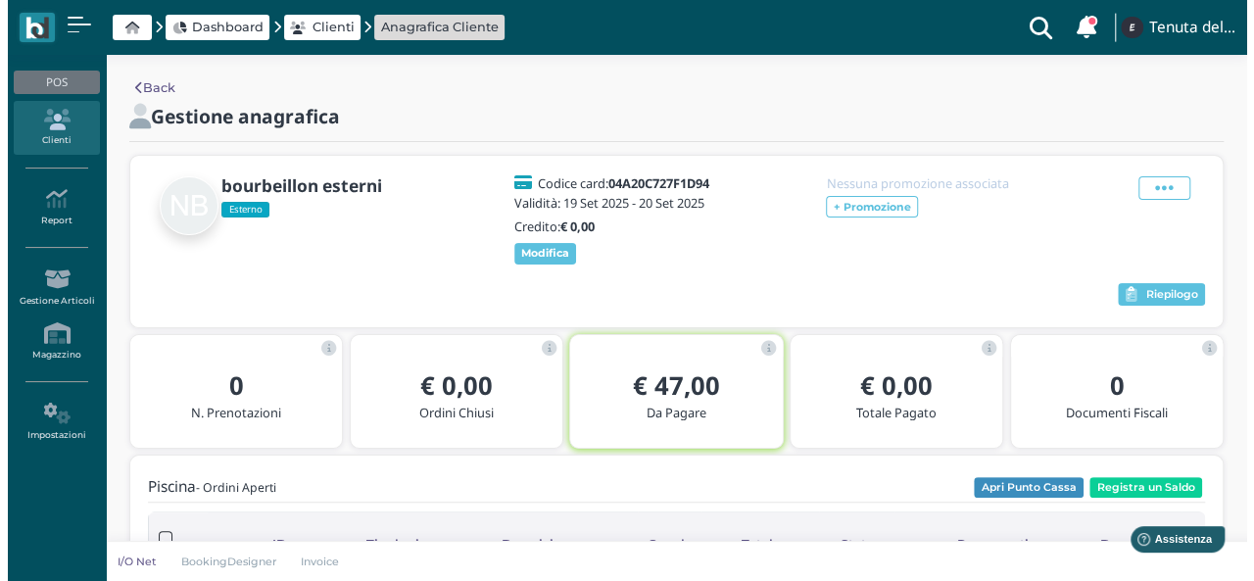
scroll to position [296, 0]
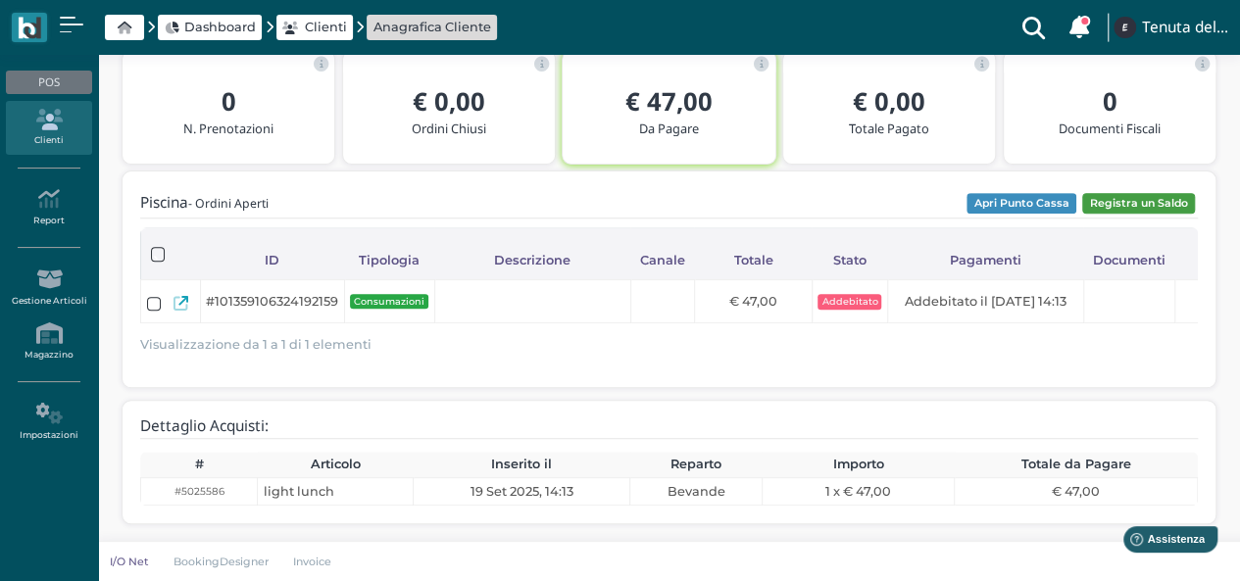
click at [1104, 193] on button "Registra un Saldo" at bounding box center [1138, 204] width 113 height 22
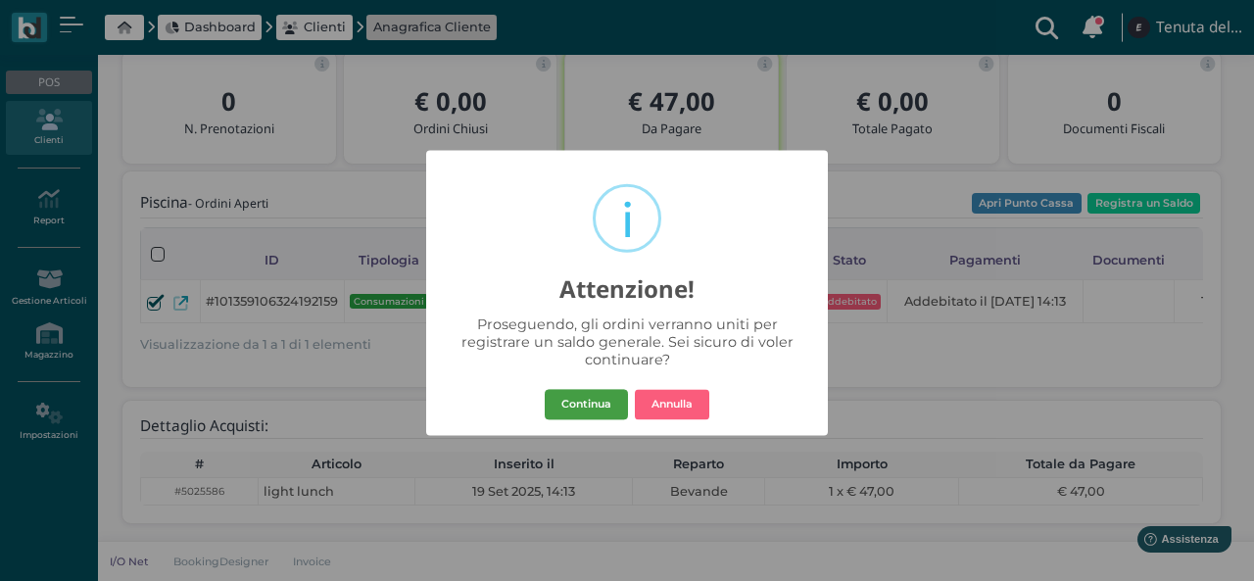
click at [568, 408] on button "Continua" at bounding box center [586, 404] width 83 height 31
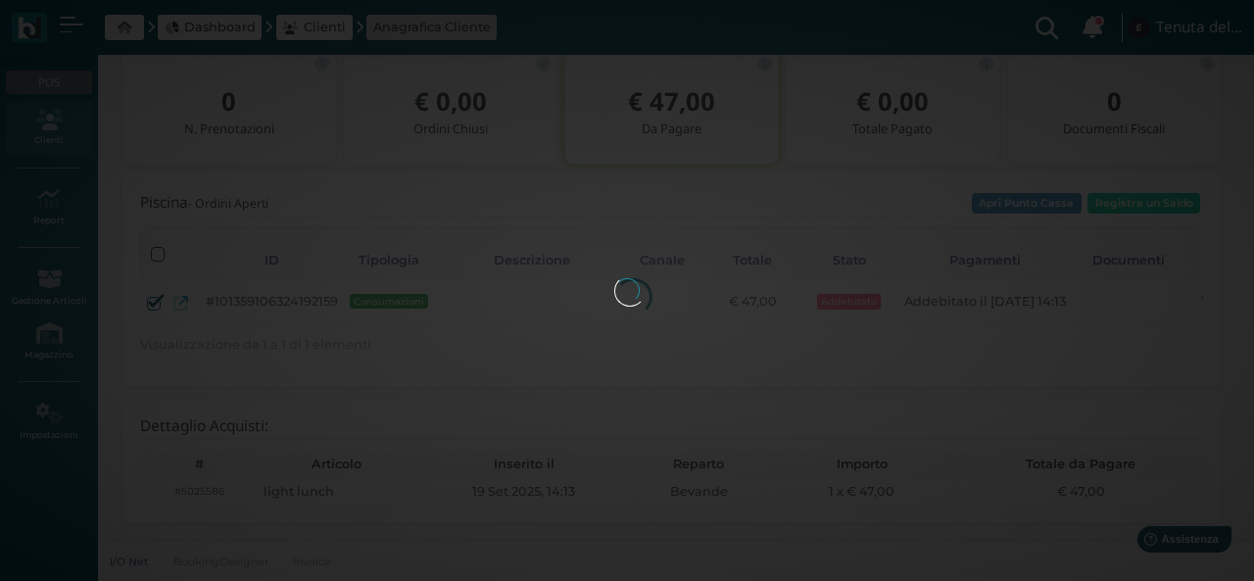
scroll to position [0, 0]
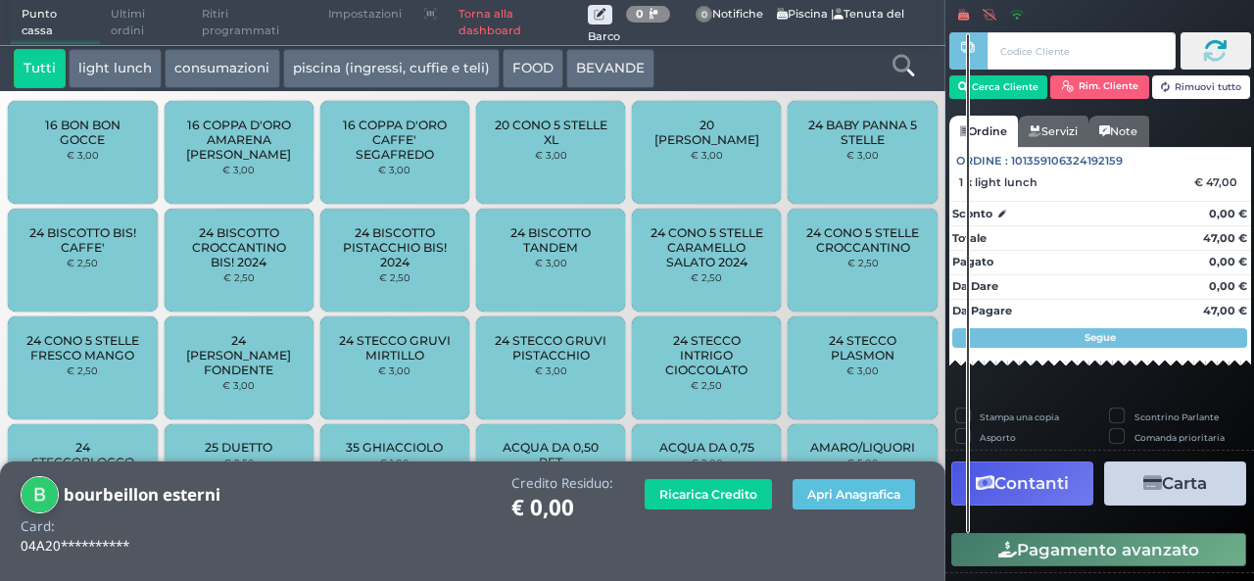
scroll to position [136, 0]
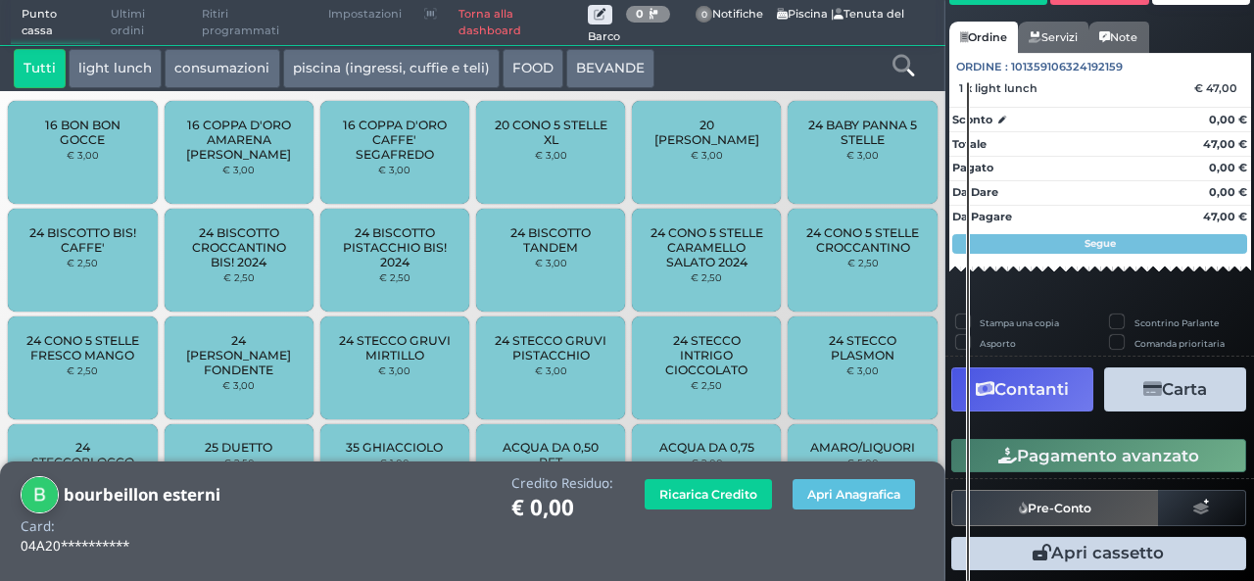
click at [1110, 353] on div "Comanda prioritaria" at bounding box center [1177, 345] width 134 height 21
